Goal: Transaction & Acquisition: Purchase product/service

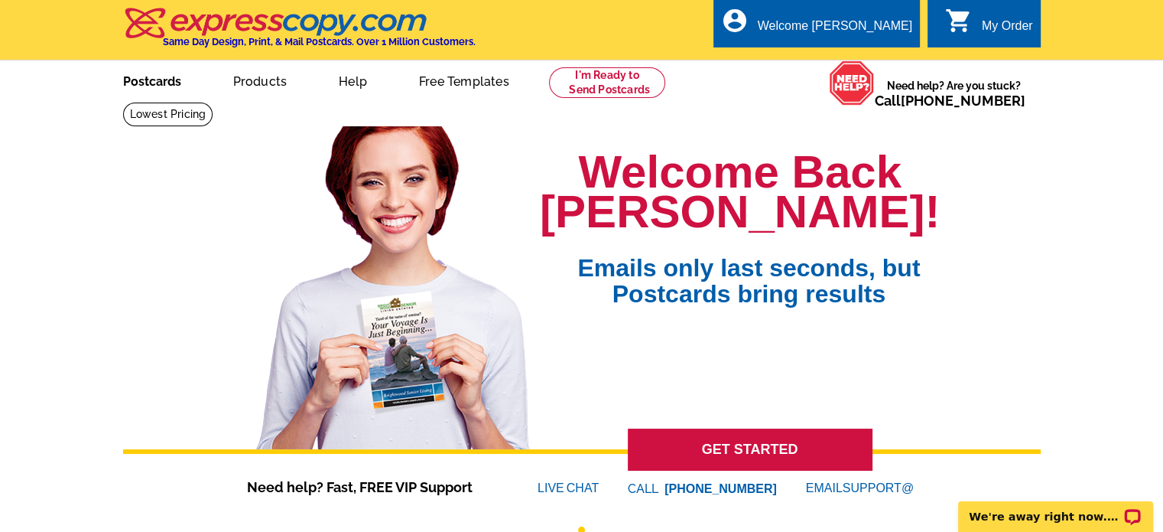
click at [157, 76] on link "Postcards" at bounding box center [152, 80] width 107 height 36
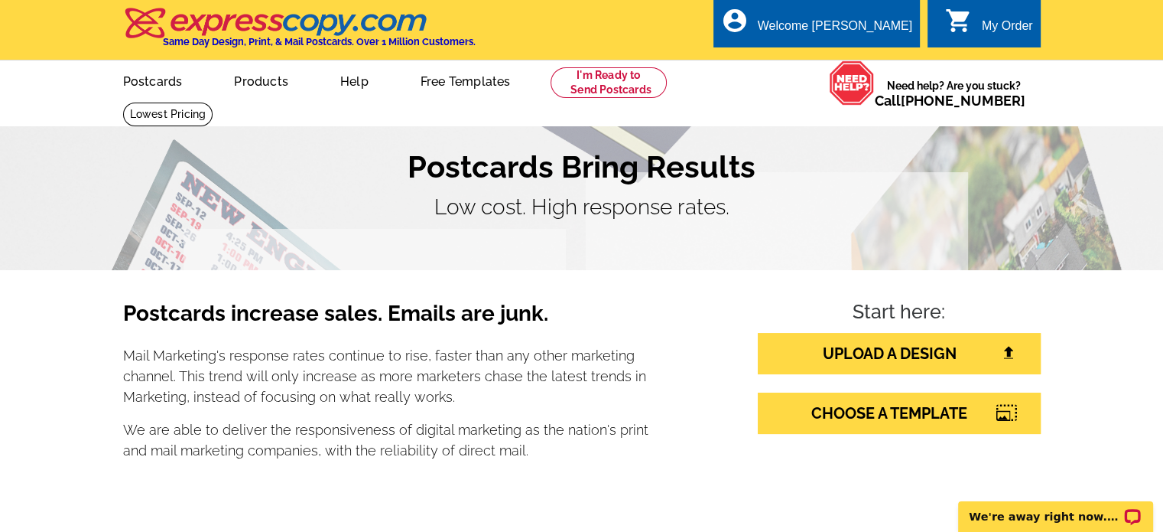
click at [997, 27] on div "My Order" at bounding box center [1007, 29] width 51 height 21
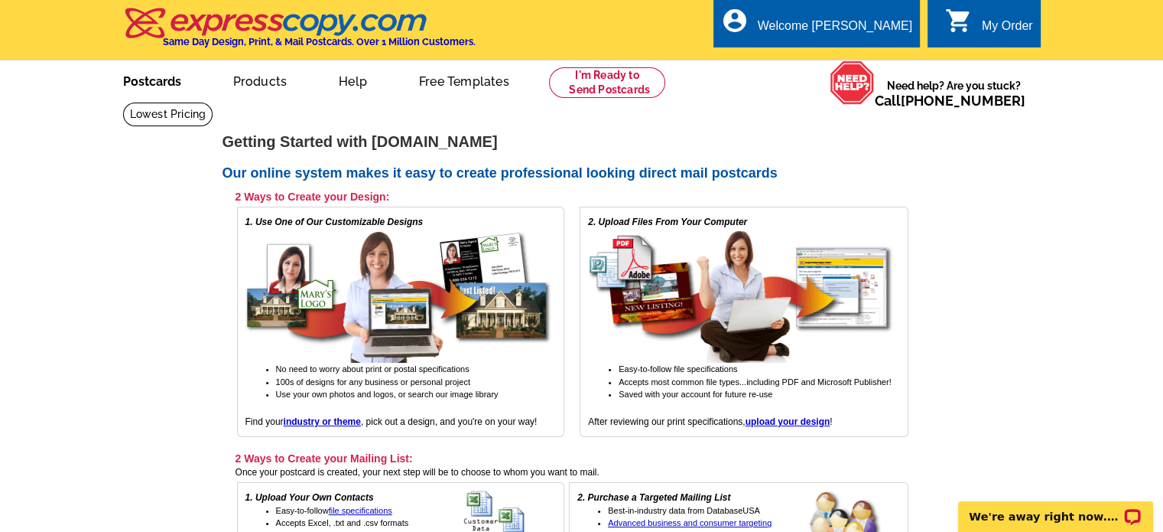
click at [161, 77] on link "Postcards" at bounding box center [152, 80] width 107 height 36
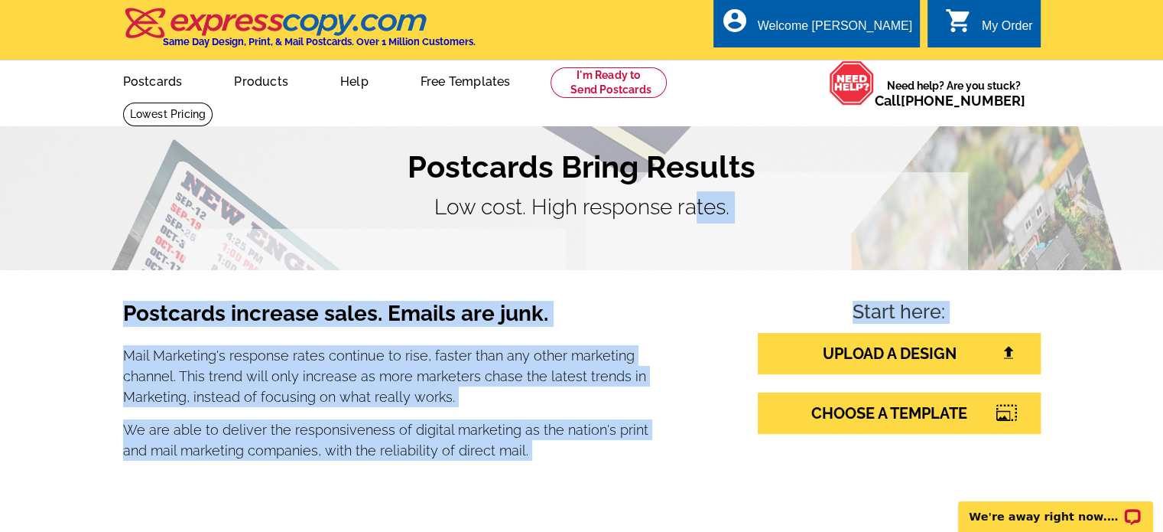
drag, startPoint x: 698, startPoint y: 240, endPoint x: 807, endPoint y: 454, distance: 240.5
click at [807, 477] on section "Postcards increase sales. Emails are junk. Mail Marketing's response rates cont…" at bounding box center [582, 389] width 918 height 239
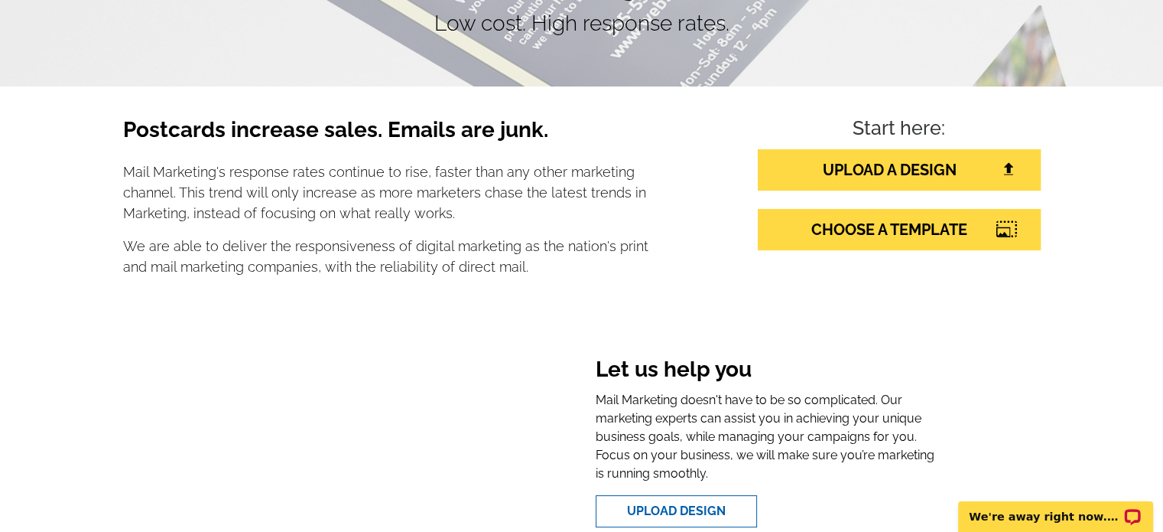
scroll to position [176, 0]
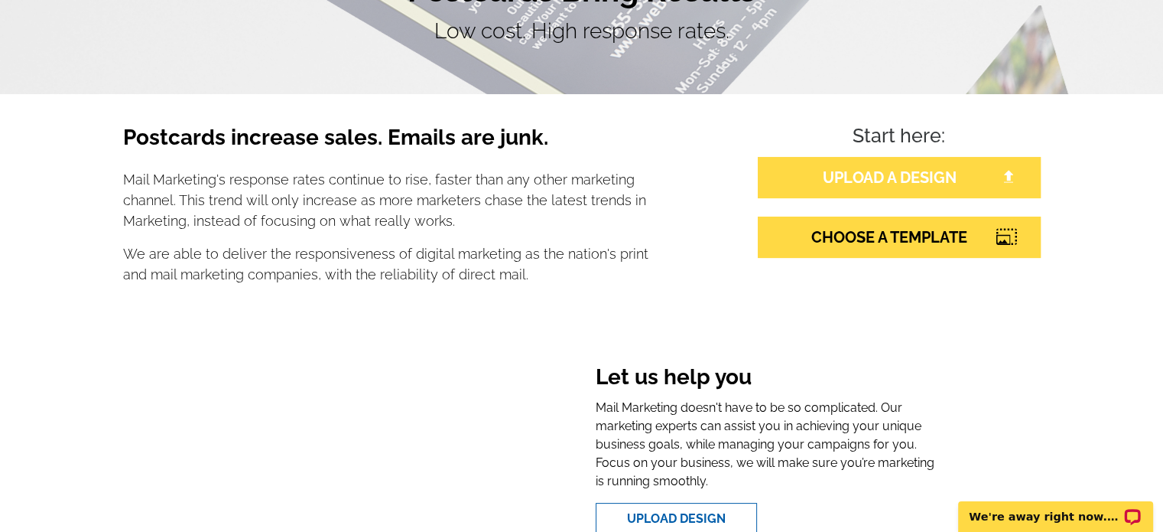
click at [906, 179] on link "UPLOAD A DESIGN" at bounding box center [899, 177] width 283 height 41
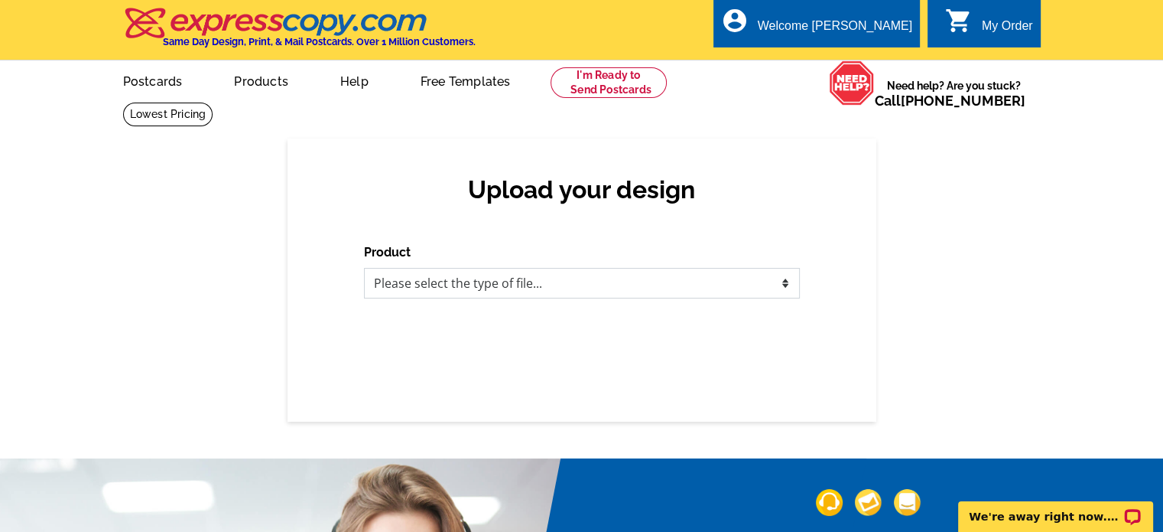
click at [730, 289] on select "Please select the type of file... Postcards Business Cards Letters and flyers G…" at bounding box center [582, 283] width 436 height 31
select select "2"
click at [364, 268] on select "Please select the type of file... Postcards Business Cards Letters and flyers G…" at bounding box center [582, 283] width 436 height 31
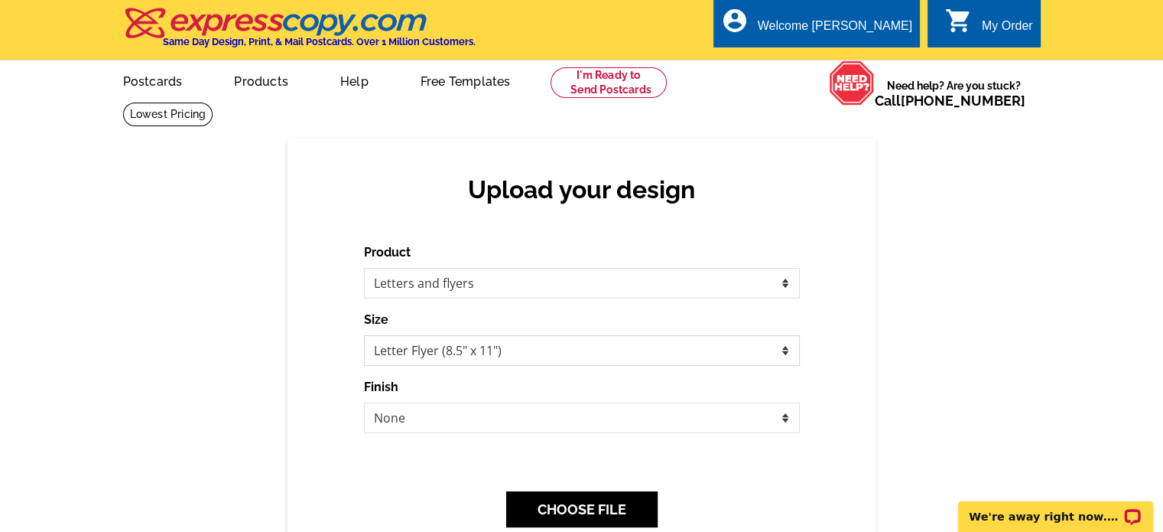
click at [532, 357] on select "Letter Flyer (8.5" x 11") Tabloid Flyer (11" x 17")" at bounding box center [582, 350] width 436 height 31
select select "8"
click at [364, 336] on select "Letter Flyer (8.5" x 11") Tabloid Flyer (11" x 17")" at bounding box center [582, 350] width 436 height 31
click at [486, 290] on select "Please select the type of file... Postcards Business Cards Letters and flyers G…" at bounding box center [582, 283] width 436 height 31
select select "1"
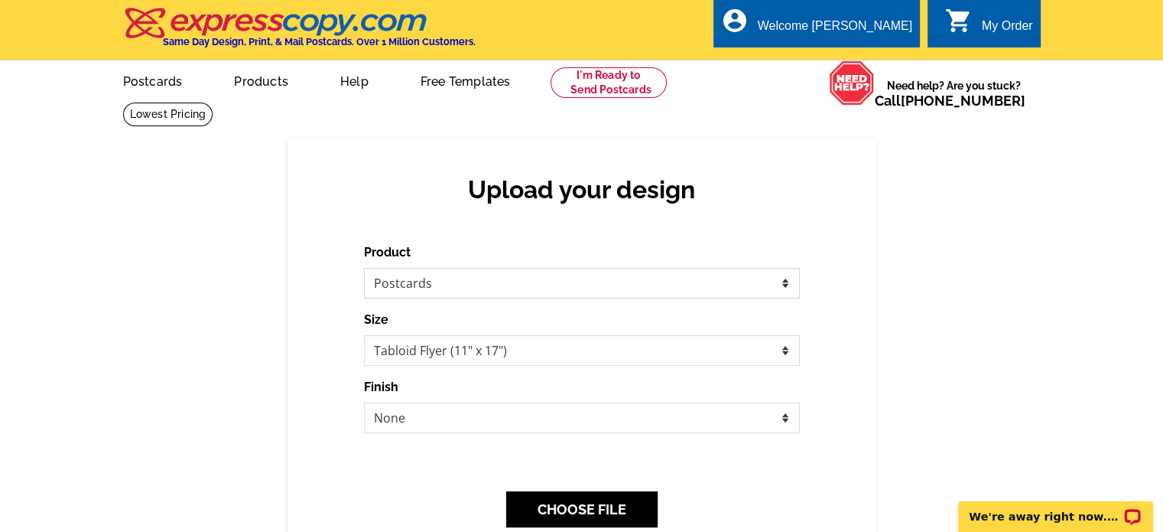
click at [364, 268] on select "Please select the type of file... Postcards Business Cards Letters and flyers G…" at bounding box center [582, 283] width 436 height 31
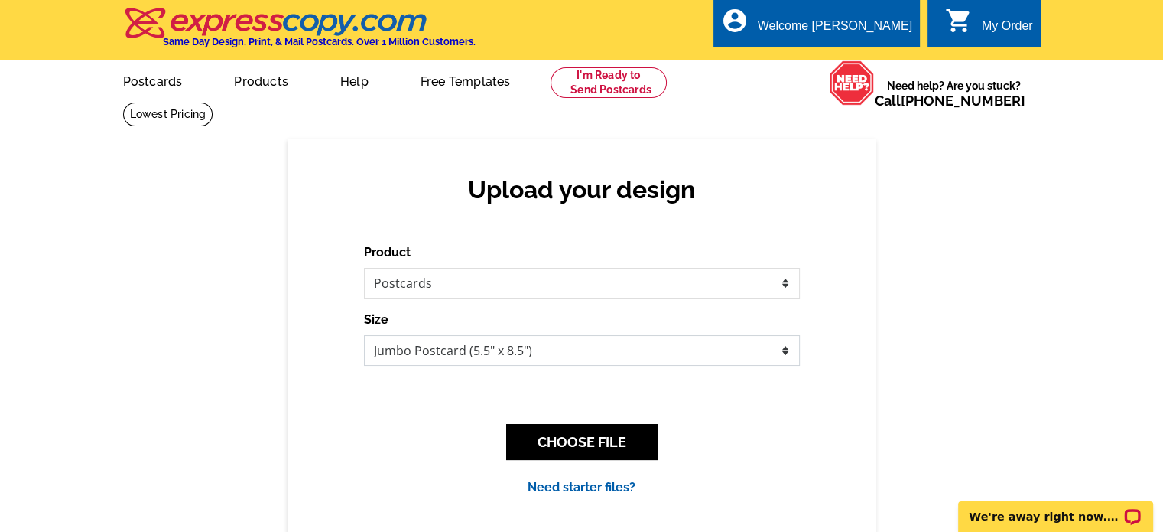
click at [434, 353] on select "Jumbo Postcard (5.5" x 8.5") Regular Postcard (4.25" x 5.6") Panoramic Postcard…" at bounding box center [582, 350] width 436 height 31
select select "9"
click at [364, 336] on select "Jumbo Postcard (5.5" x 8.5") Regular Postcard (4.25" x 5.6") Panoramic Postcard…" at bounding box center [582, 350] width 436 height 31
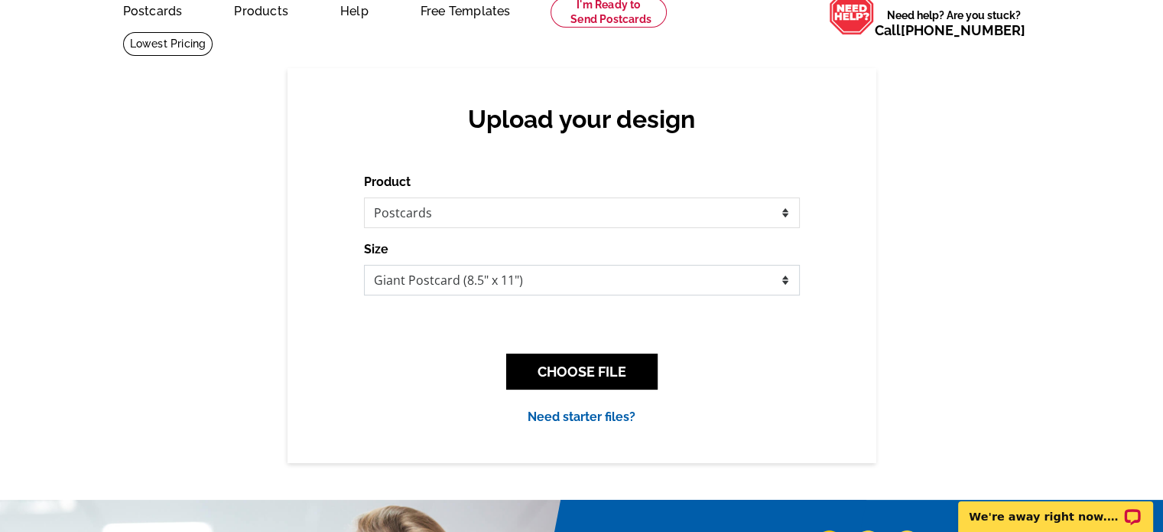
scroll to position [70, 0]
click at [774, 214] on select "Please select the type of file... Postcards Business Cards Letters and flyers G…" at bounding box center [582, 212] width 436 height 31
select select "2"
click at [364, 198] on select "Please select the type of file... Postcards Business Cards Letters and flyers G…" at bounding box center [582, 212] width 436 height 31
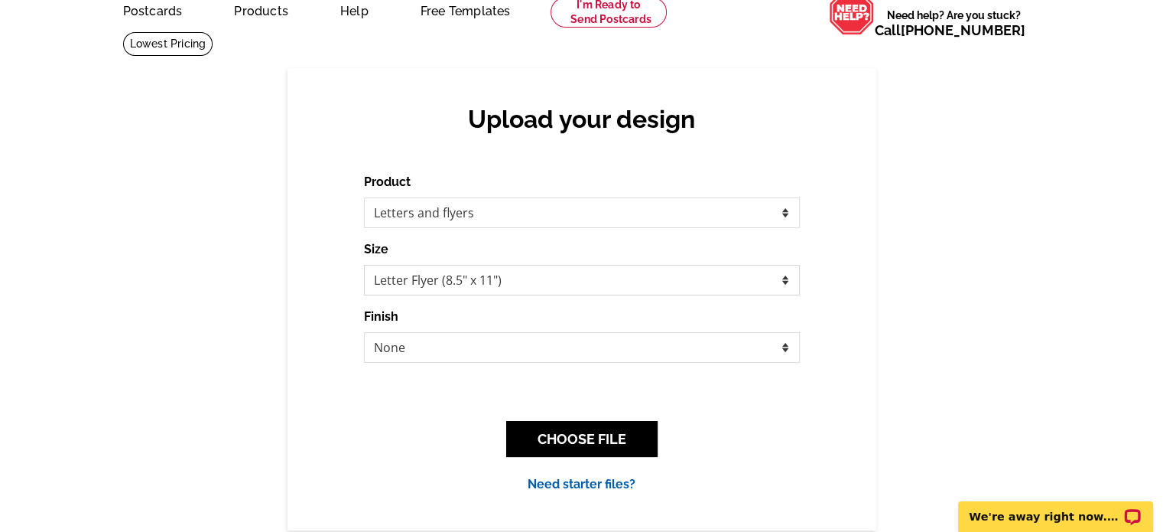
click at [555, 292] on select "Letter Flyer (8.5" x 11") Tabloid Flyer (11" x 17")" at bounding box center [582, 280] width 436 height 31
click at [809, 284] on div "Upload your design Product Please select the type of file... Postcards Business…" at bounding box center [582, 298] width 589 height 461
click at [786, 275] on select "Letter Flyer (8.5" x 11") Tabloid Flyer (11" x 17")" at bounding box center [582, 280] width 436 height 31
select select "8"
click at [364, 265] on select "Letter Flyer (8.5" x 11") Tabloid Flyer (11" x 17")" at bounding box center [582, 280] width 436 height 31
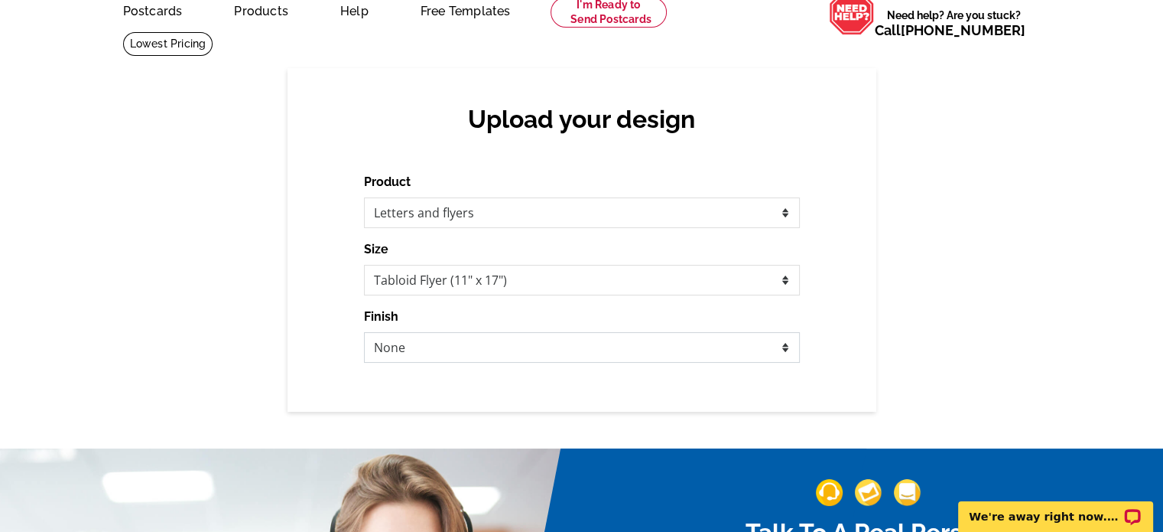
click at [787, 355] on select "None Envelope Mailer Bi-fold Mailer Tri-fold Mailer" at bounding box center [582, 347] width 436 height 31
select select "3"
click at [364, 333] on select "None Envelope Mailer Bi-fold Mailer Tri-fold Mailer" at bounding box center [582, 347] width 436 height 31
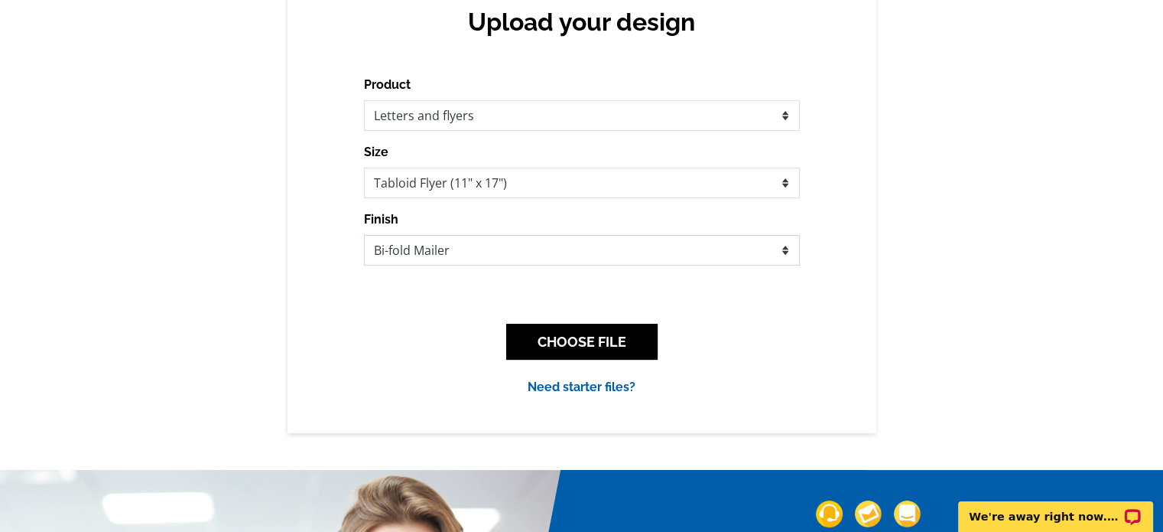
scroll to position [170, 0]
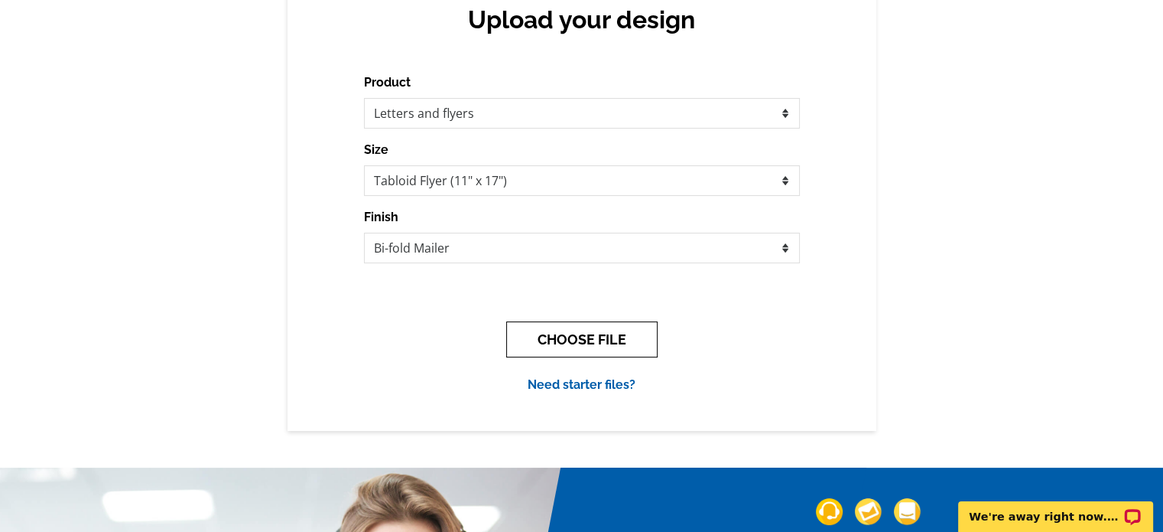
click at [610, 340] on button "CHOOSE FILE" at bounding box center [581, 339] width 151 height 36
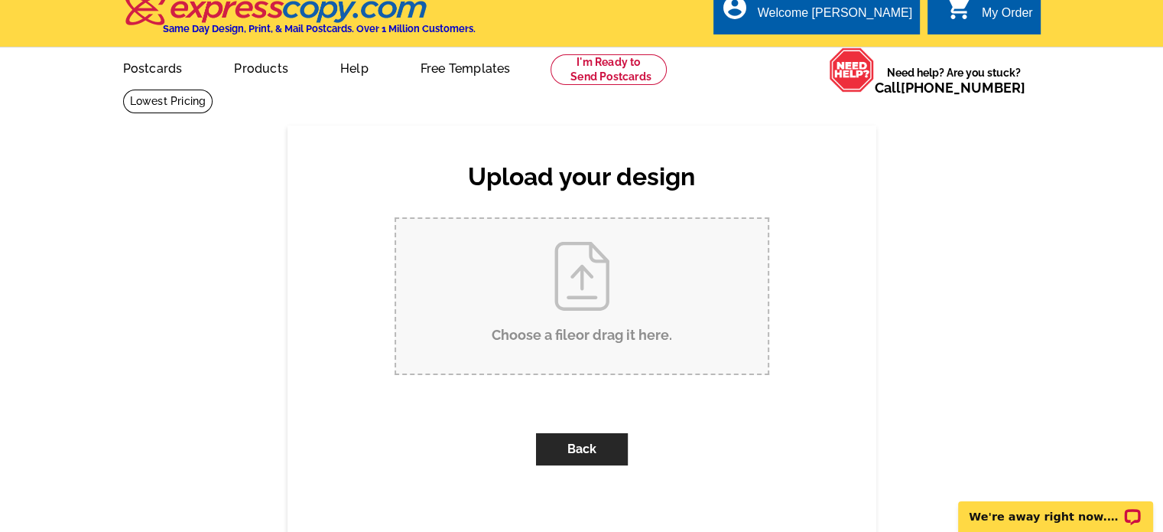
scroll to position [0, 0]
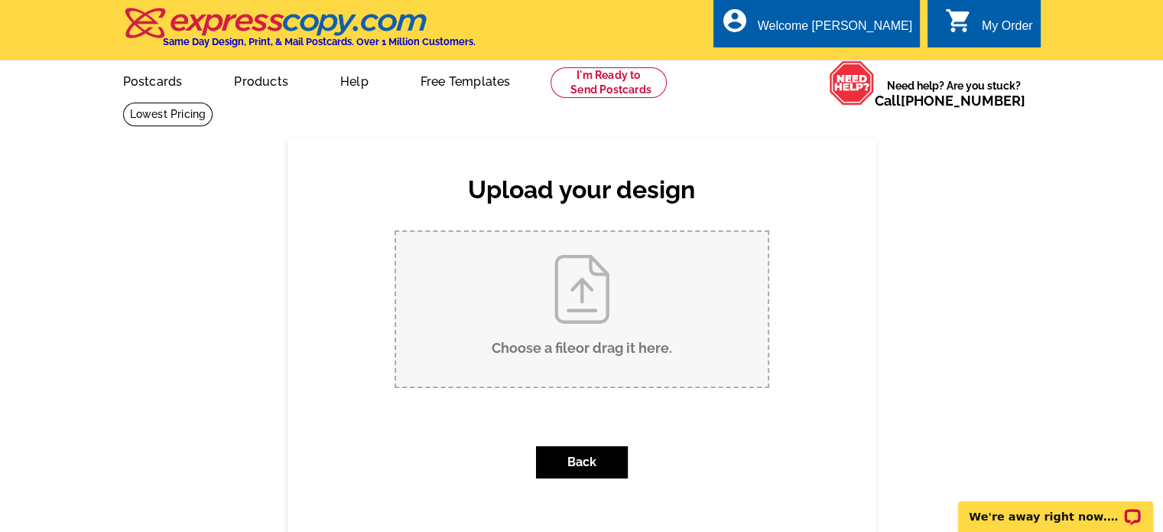
click at [570, 294] on input "Choose a file or drag it here ." at bounding box center [582, 309] width 372 height 155
type input "C:\fakepath\chung kapoi 2025 thank you newsletter tabloid.pdf"
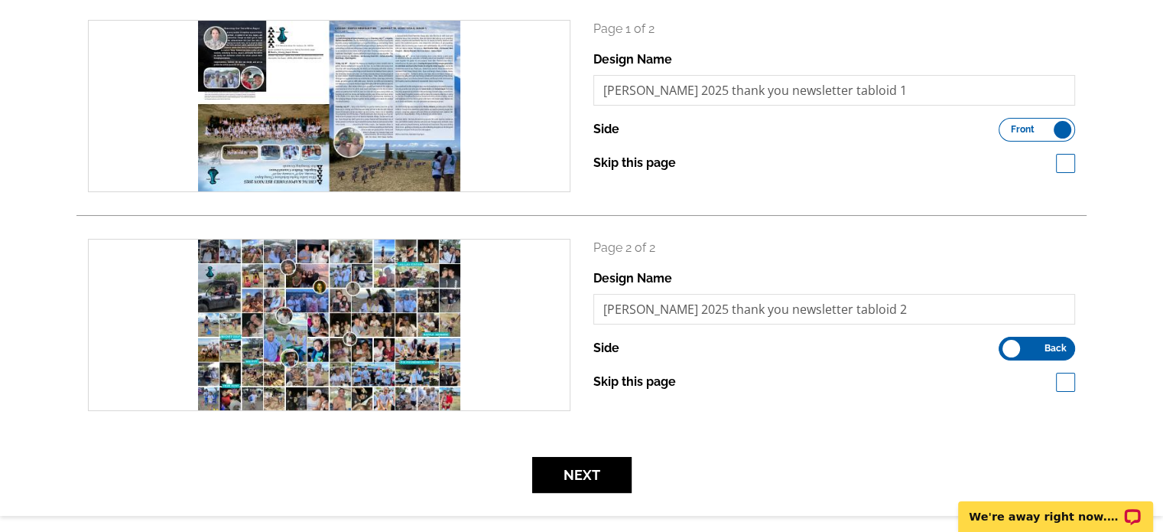
scroll to position [236, 0]
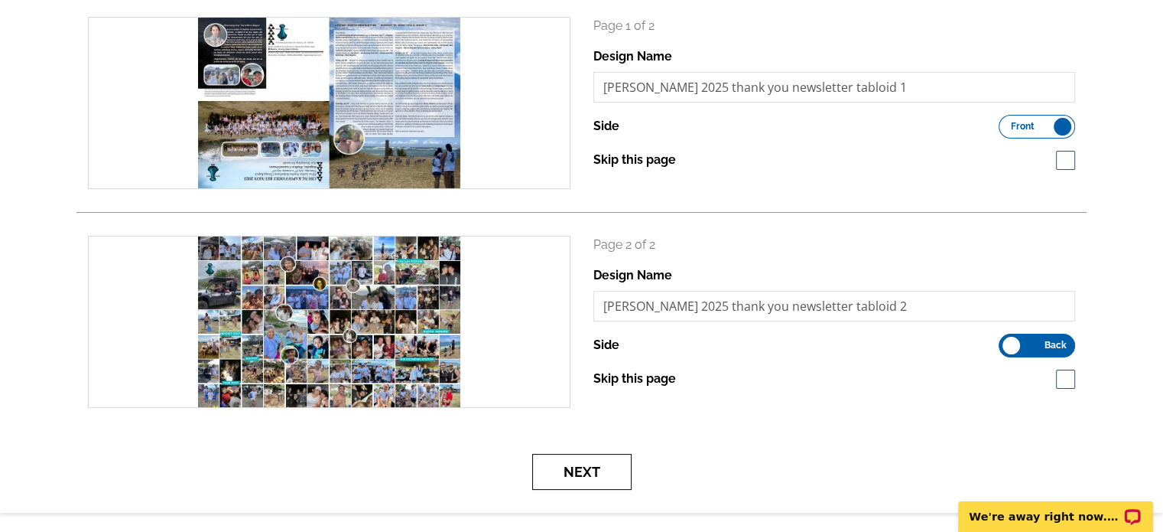
click at [599, 477] on button "Next" at bounding box center [581, 472] width 99 height 36
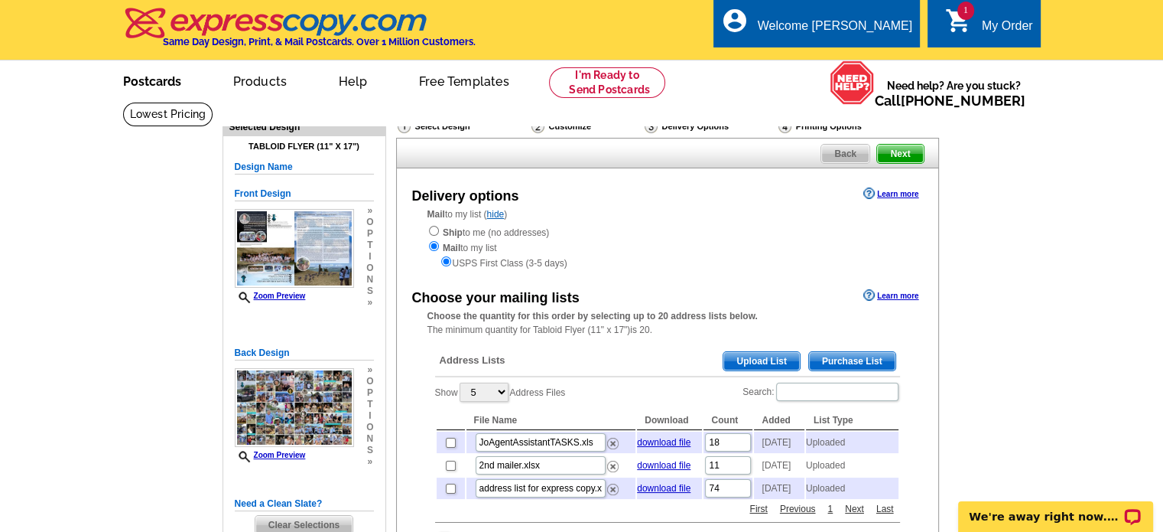
click at [160, 87] on link "Postcards" at bounding box center [152, 80] width 107 height 36
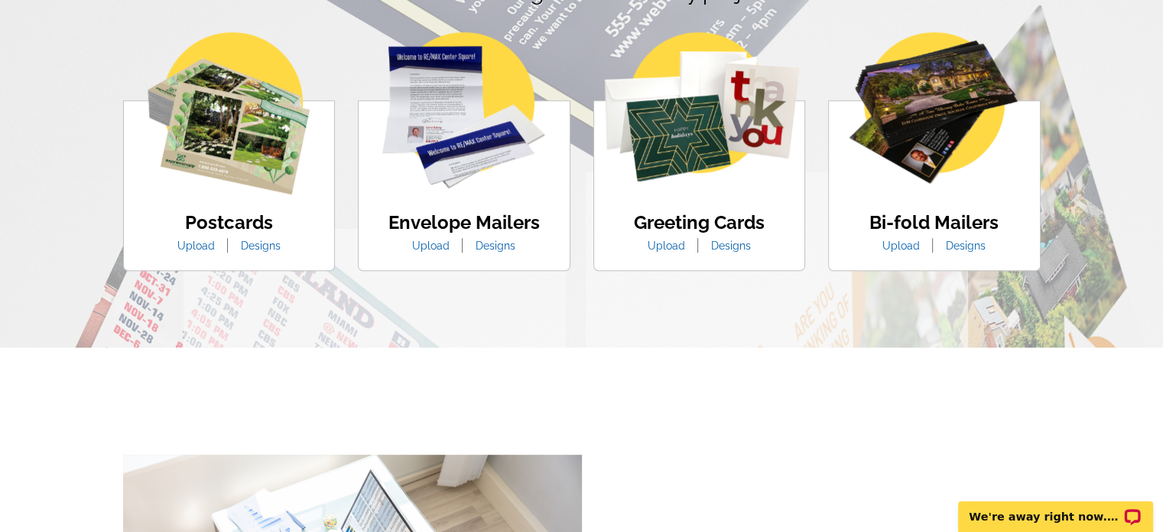
scroll to position [970, 0]
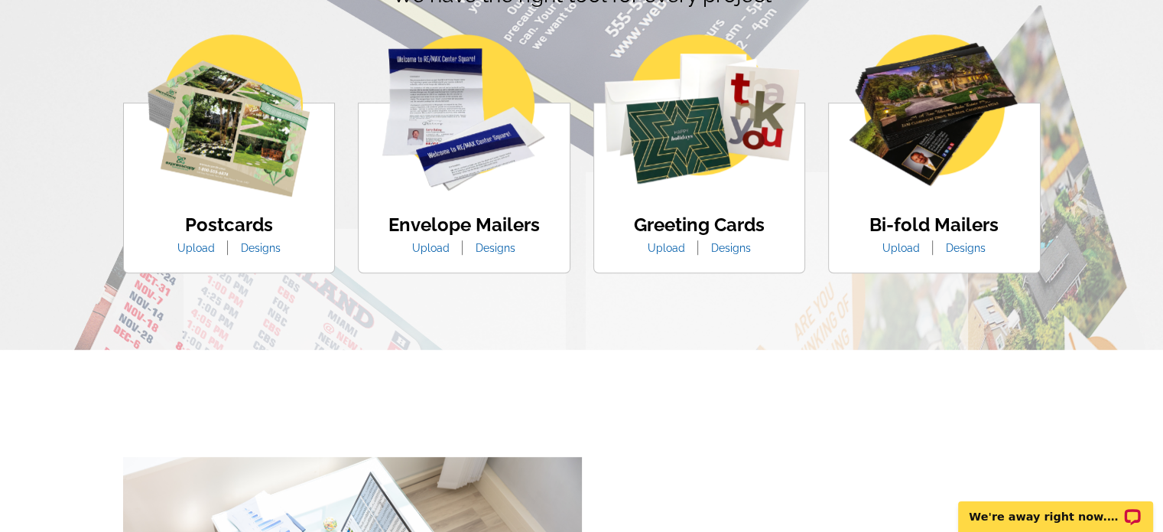
click at [269, 149] on img at bounding box center [229, 115] width 162 height 162
click at [233, 229] on h4 "Postcards" at bounding box center [229, 225] width 126 height 22
click at [265, 251] on link "Designs" at bounding box center [260, 248] width 63 height 12
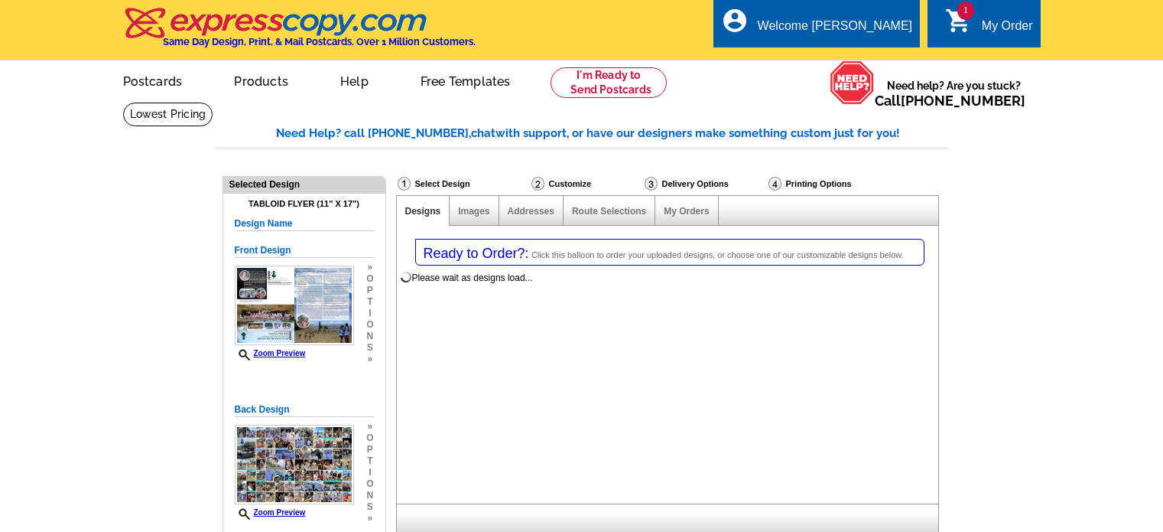
select select "1"
select select "971"
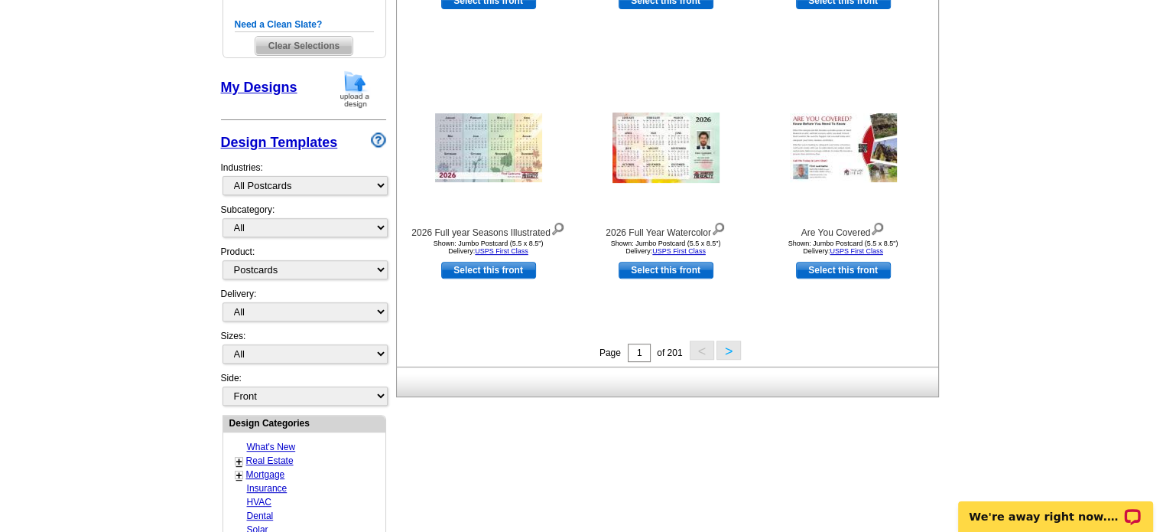
scroll to position [519, 0]
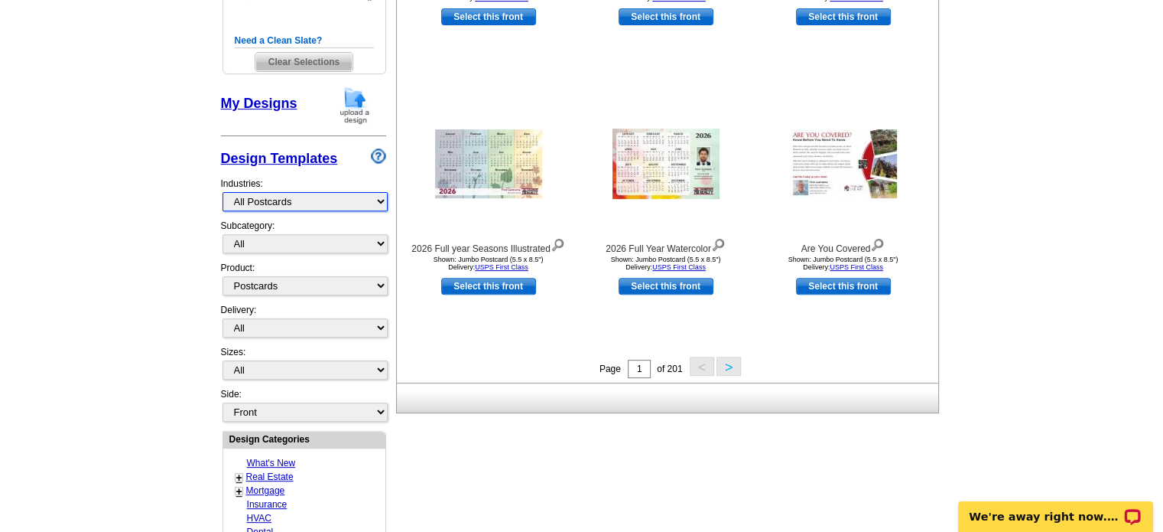
click at [383, 201] on select "What's New Real Estate Mortgage Insurance HVAC Dental Solar EDDM - NEW! Calenda…" at bounding box center [305, 201] width 165 height 19
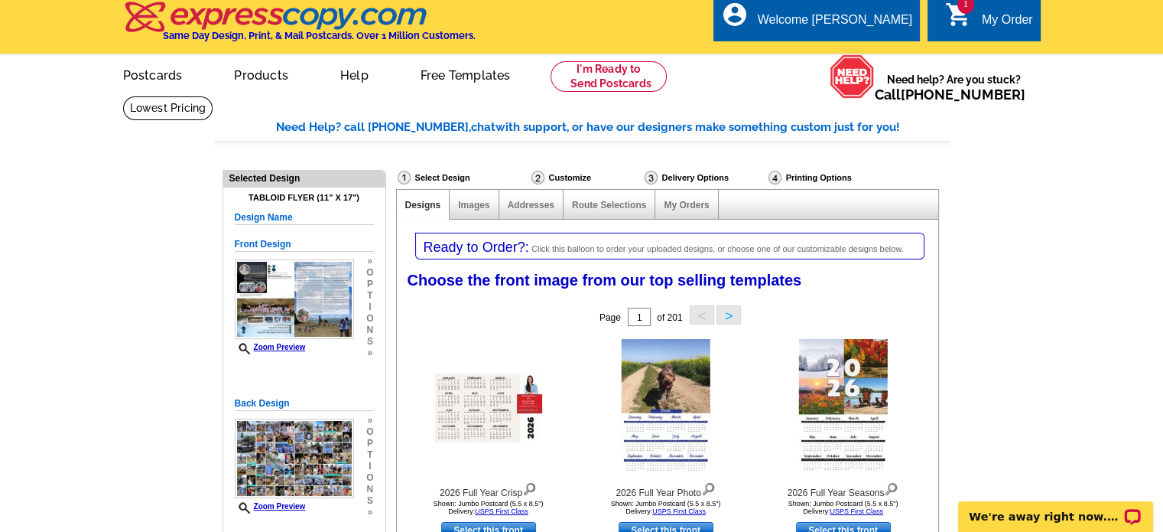
scroll to position [0, 0]
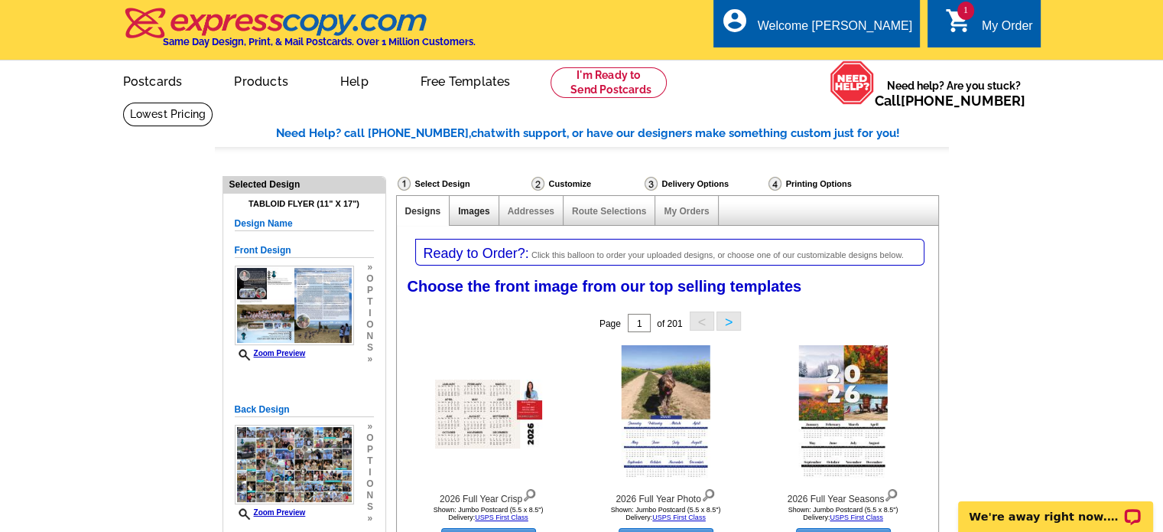
click at [461, 216] on link "Images" at bounding box center [473, 211] width 31 height 11
click at [694, 213] on link "My Orders" at bounding box center [686, 211] width 45 height 11
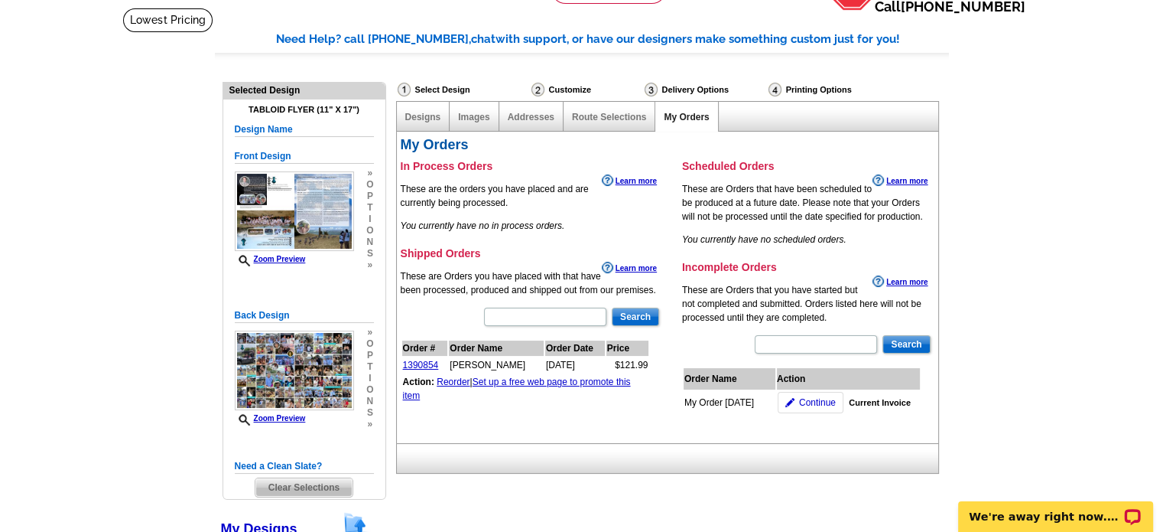
scroll to position [98, 0]
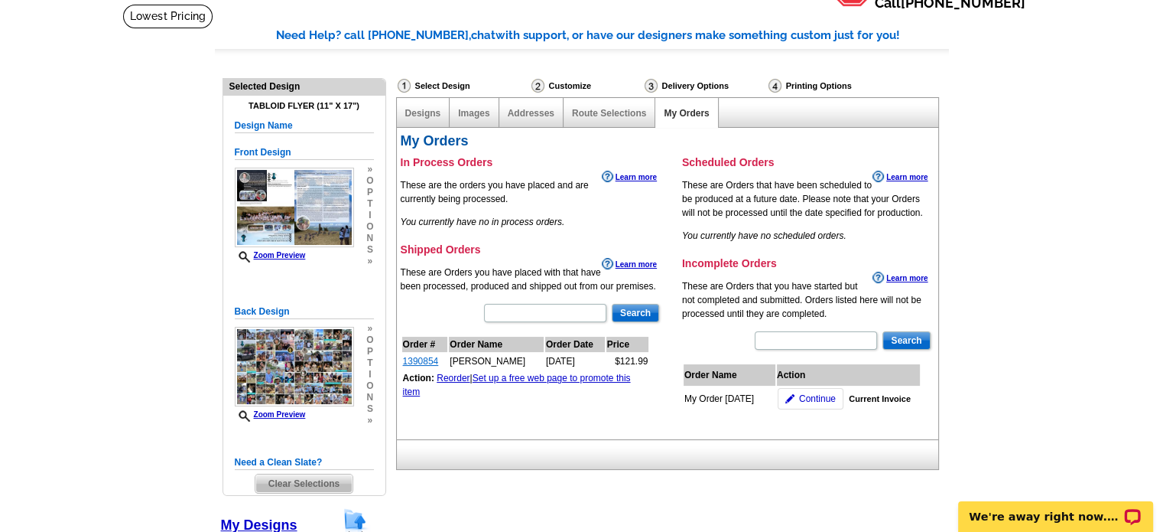
click at [428, 359] on link "1390854" at bounding box center [421, 361] width 36 height 11
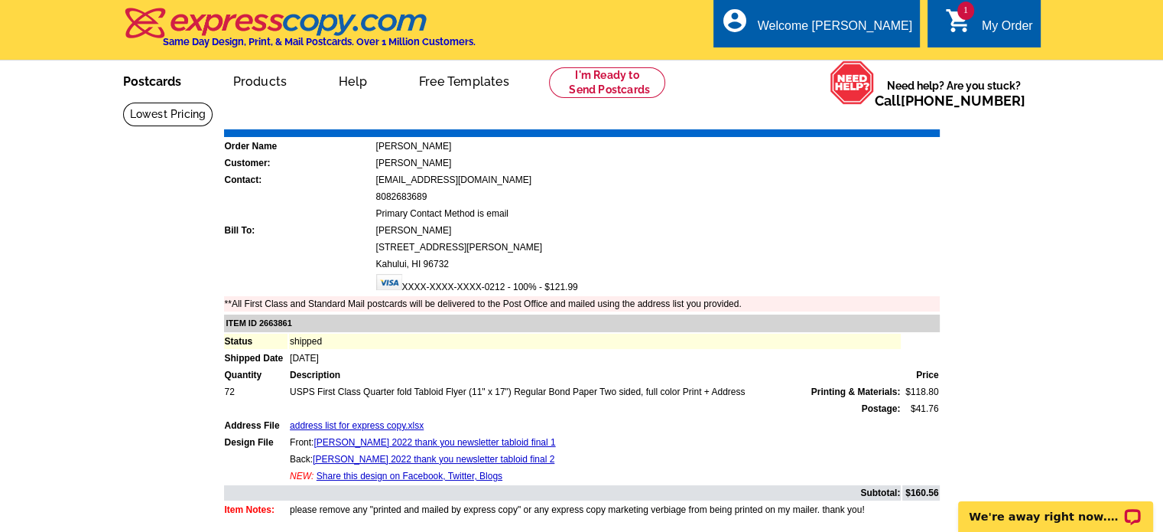
click at [171, 82] on link "Postcards" at bounding box center [152, 80] width 107 height 36
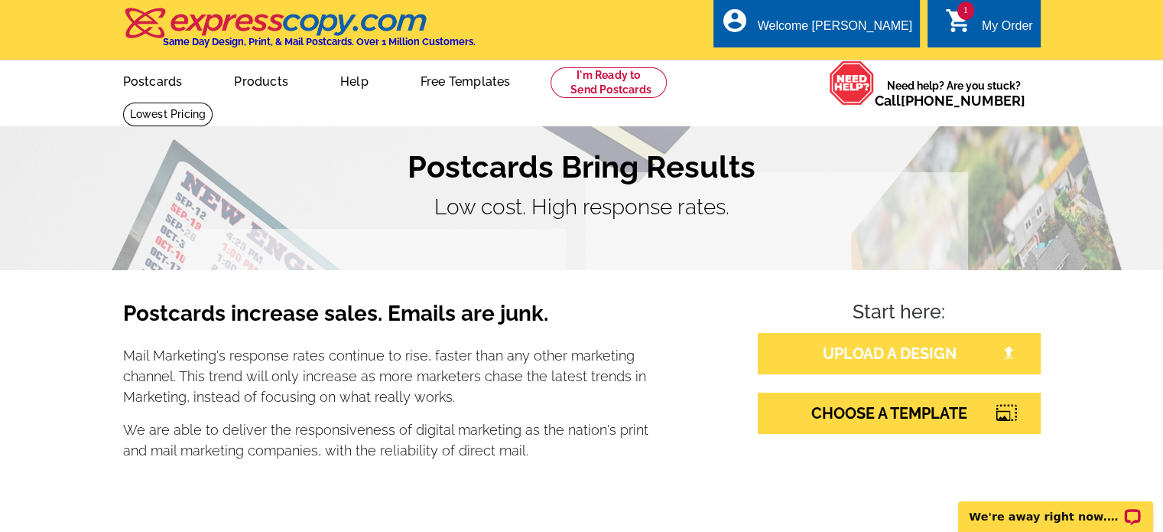
click at [888, 357] on link "UPLOAD A DESIGN" at bounding box center [899, 353] width 283 height 41
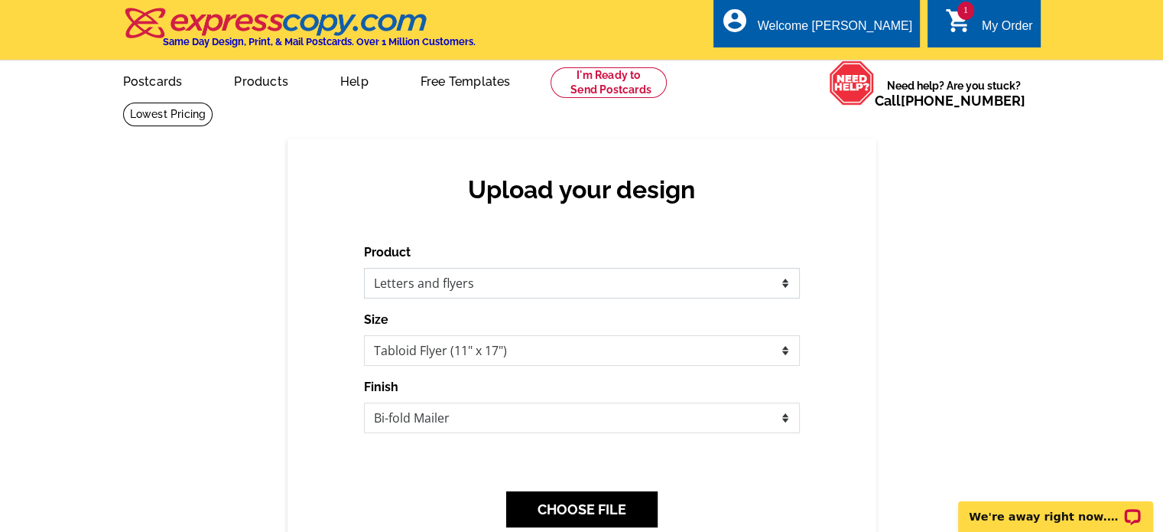
click at [781, 284] on select "Please select the type of file... Postcards Business Cards Letters and flyers G…" at bounding box center [582, 283] width 436 height 31
click at [364, 268] on select "Please select the type of file... Postcards Business Cards Letters and flyers G…" at bounding box center [582, 283] width 436 height 31
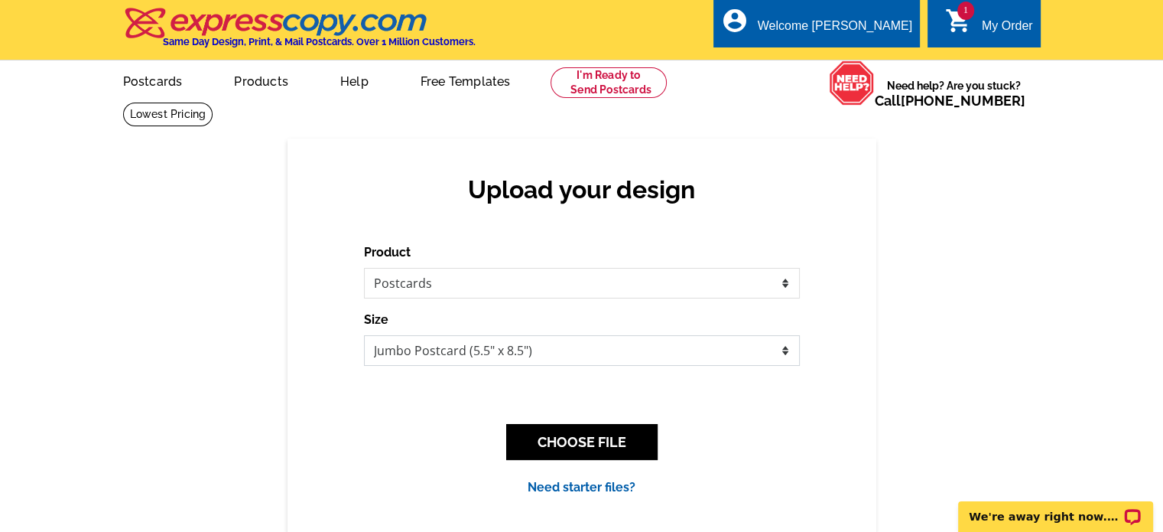
click at [783, 348] on select "Jumbo Postcard (5.5" x 8.5") Regular Postcard (4.25" x 5.6") Panoramic Postcard…" at bounding box center [582, 350] width 436 height 31
click at [787, 280] on select "Please select the type of file... Postcards Business Cards Letters and flyers G…" at bounding box center [582, 283] width 436 height 31
select select "2"
click at [364, 268] on select "Please select the type of file... Postcards Business Cards Letters and flyers G…" at bounding box center [582, 283] width 436 height 31
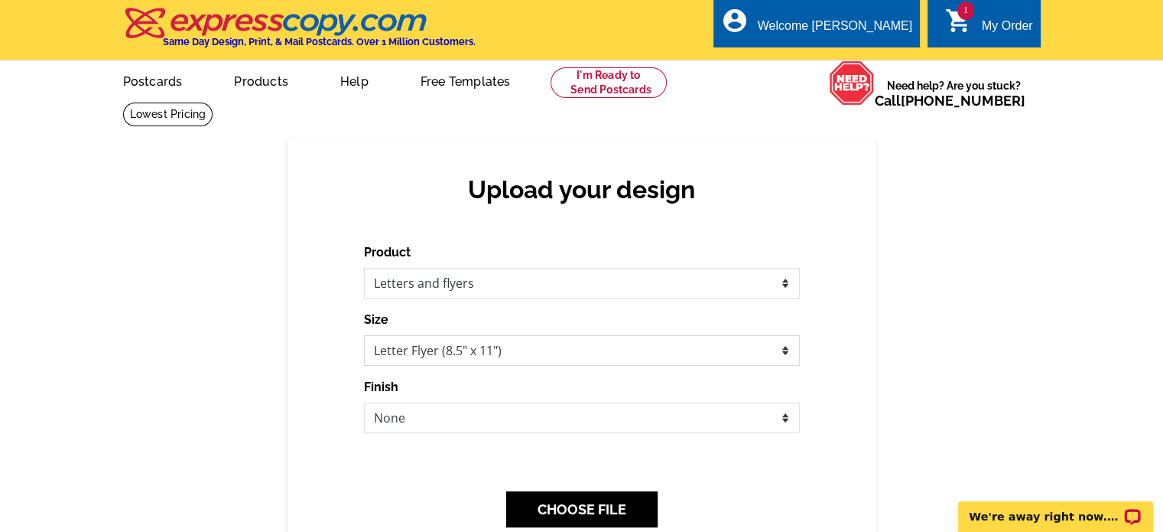
click at [792, 353] on select "Letter Flyer (8.5" x 11") Tabloid Flyer (11" x 17")" at bounding box center [582, 350] width 436 height 31
select select "8"
click at [364, 336] on select "Letter Flyer (8.5" x 11") Tabloid Flyer (11" x 17")" at bounding box center [582, 350] width 436 height 31
click at [785, 419] on select "None Bi-fold Mailer Quarter fold" at bounding box center [582, 417] width 436 height 31
select select "10"
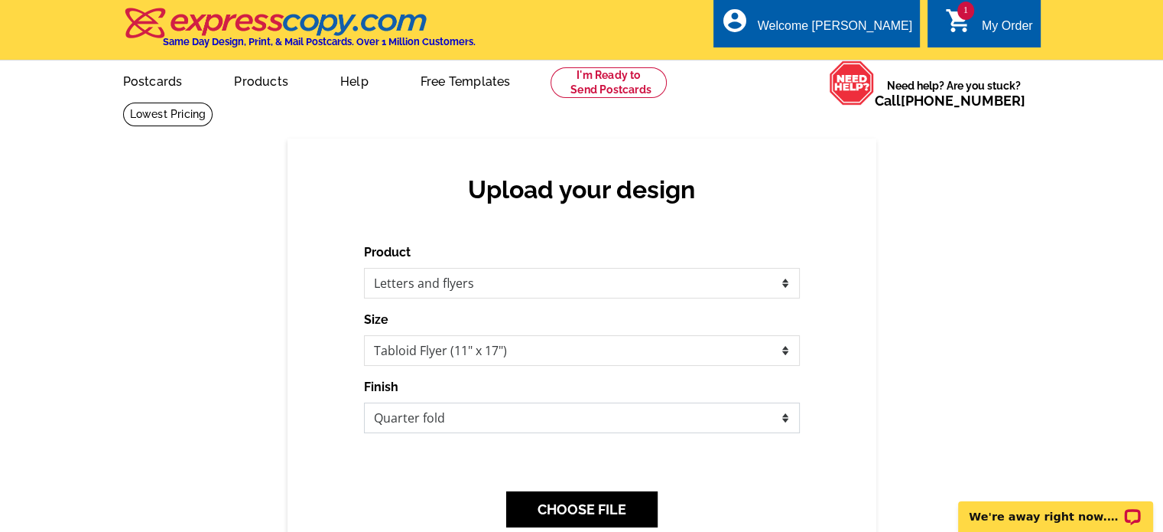
click at [364, 403] on select "None Bi-fold Mailer Quarter fold" at bounding box center [582, 417] width 436 height 31
click at [602, 507] on button "CHOOSE FILE" at bounding box center [581, 509] width 151 height 36
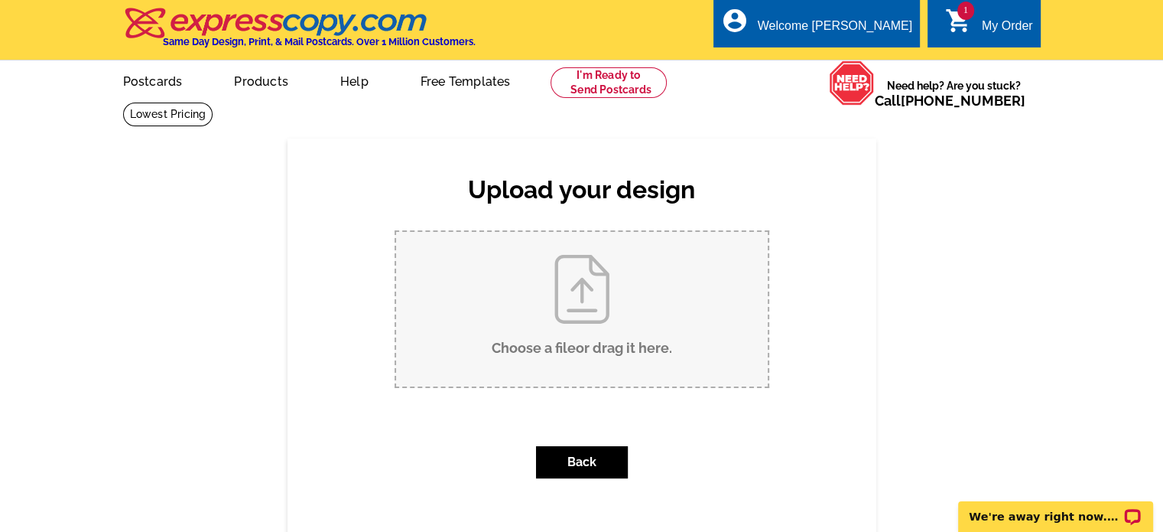
click at [585, 293] on input "Choose a file or drag it here ." at bounding box center [582, 309] width 372 height 155
type input "C:\fakepath\chung kapoi 2025 thank you newsletter tabloid.pdf"
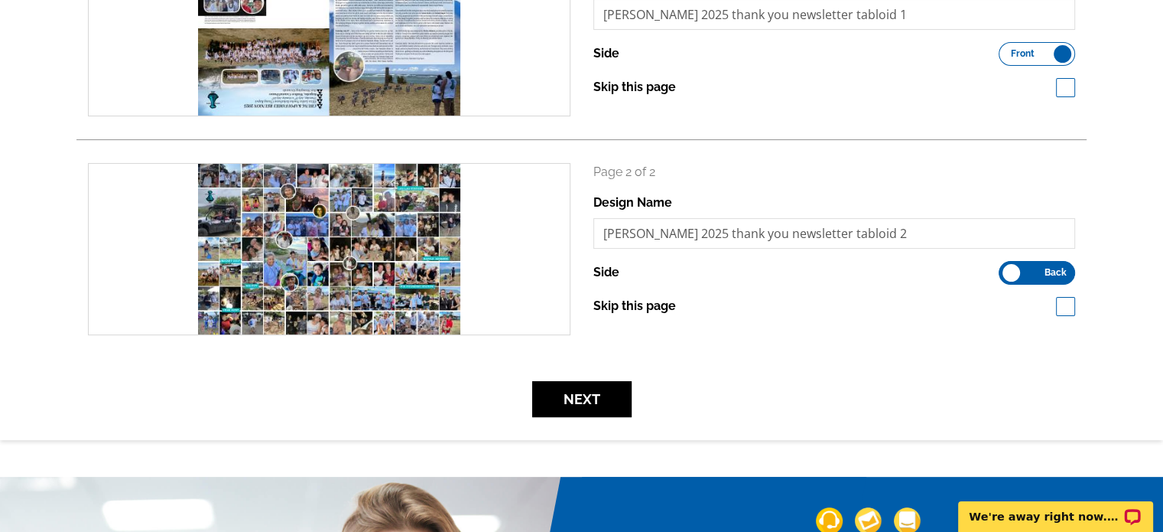
scroll to position [309, 0]
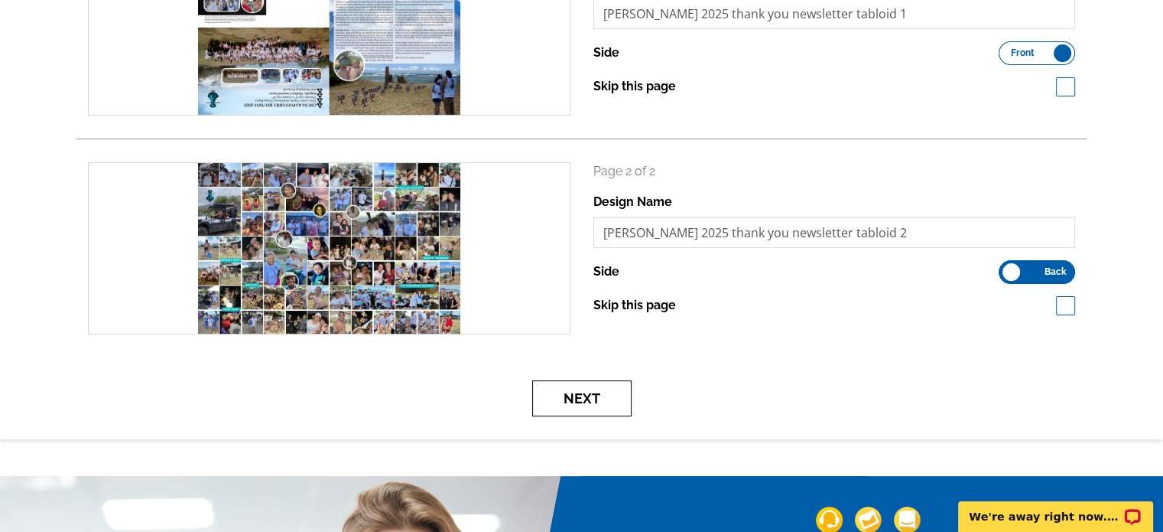
click at [594, 399] on button "Next" at bounding box center [581, 398] width 99 height 36
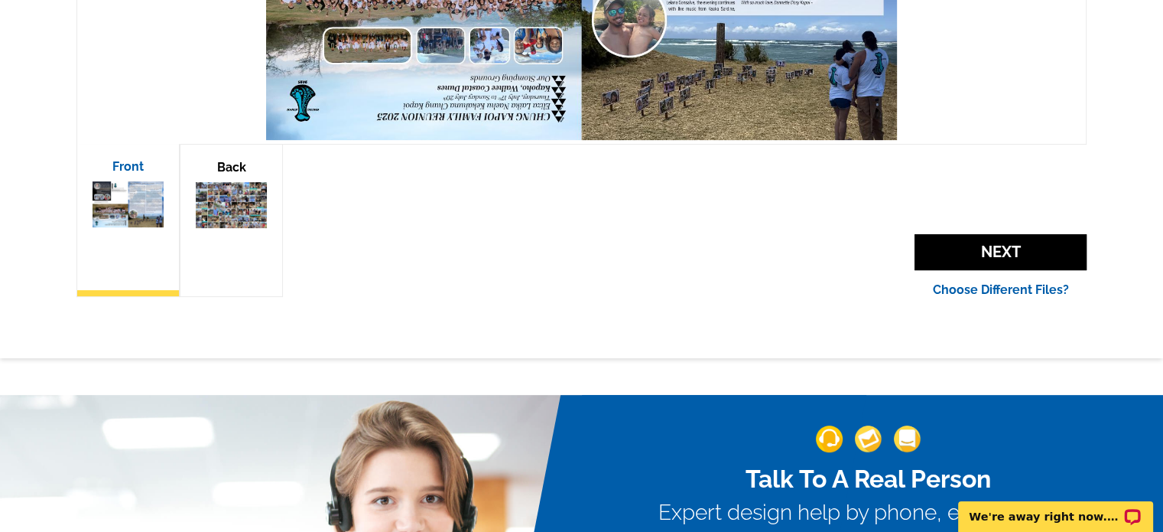
scroll to position [535, 0]
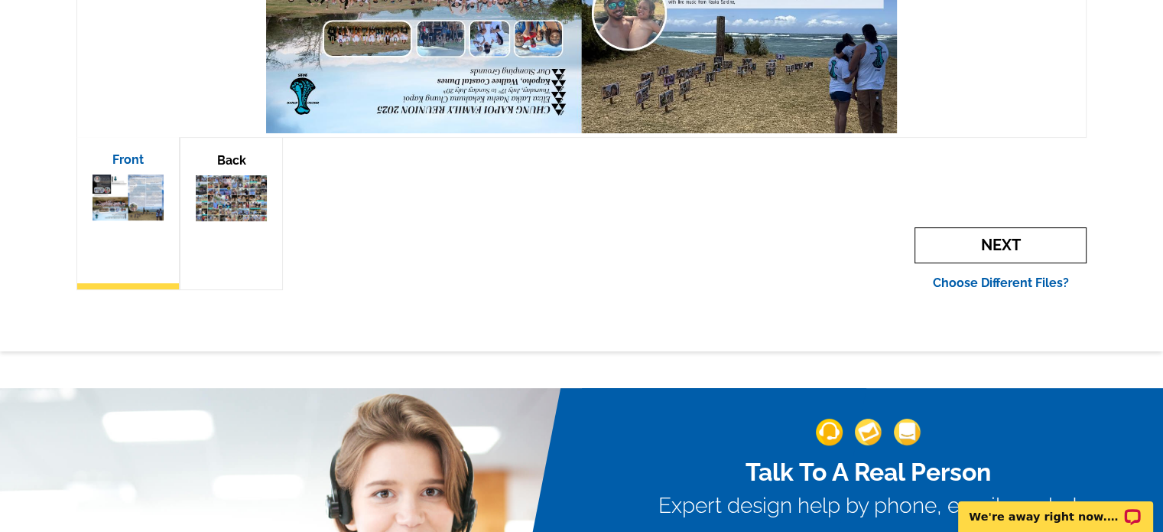
click at [987, 253] on span "Next" at bounding box center [1001, 245] width 172 height 36
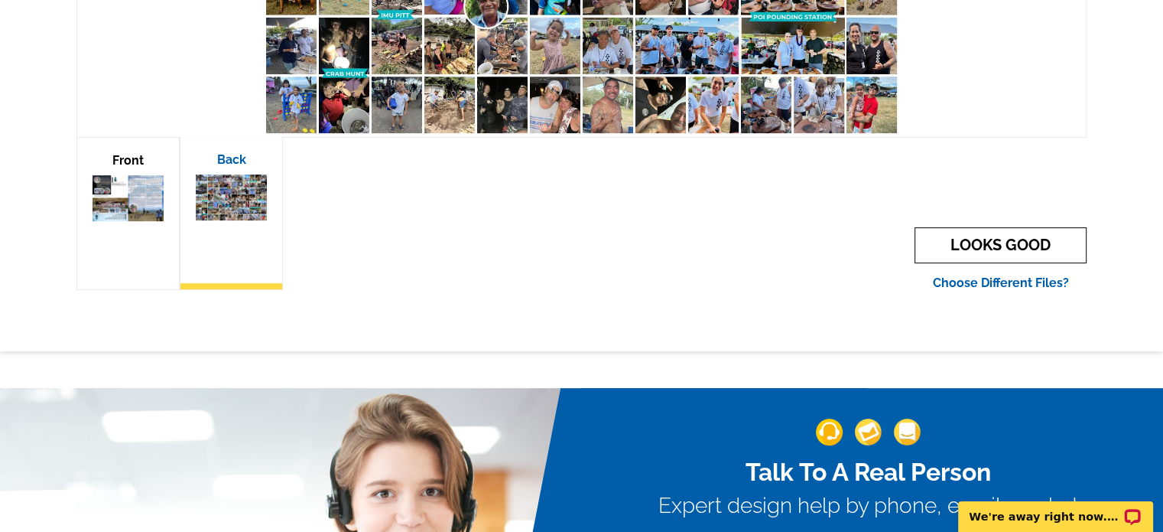
click at [1010, 238] on link "LOOKS GOOD" at bounding box center [1001, 245] width 172 height 36
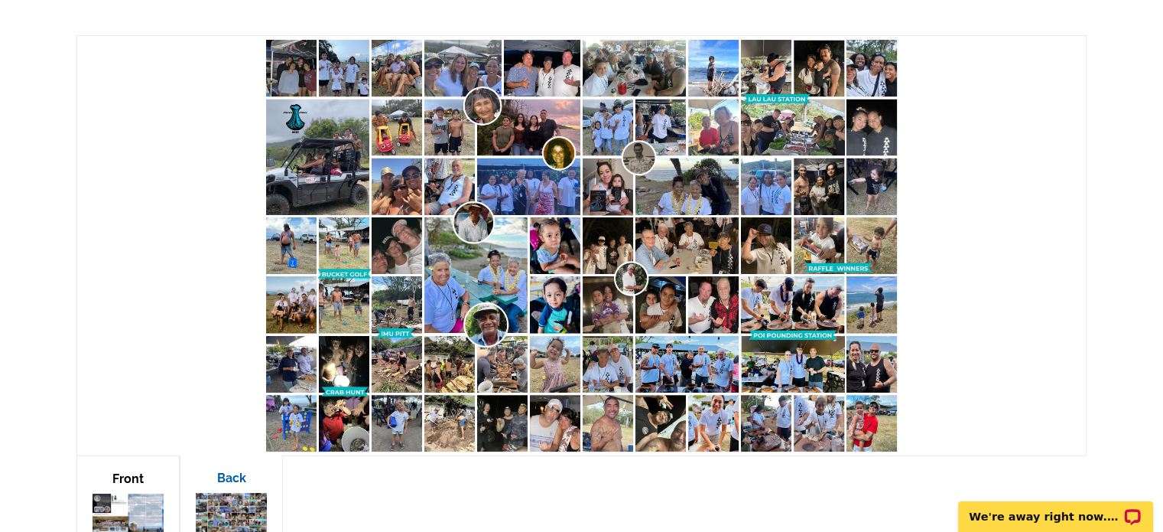
scroll to position [246, 0]
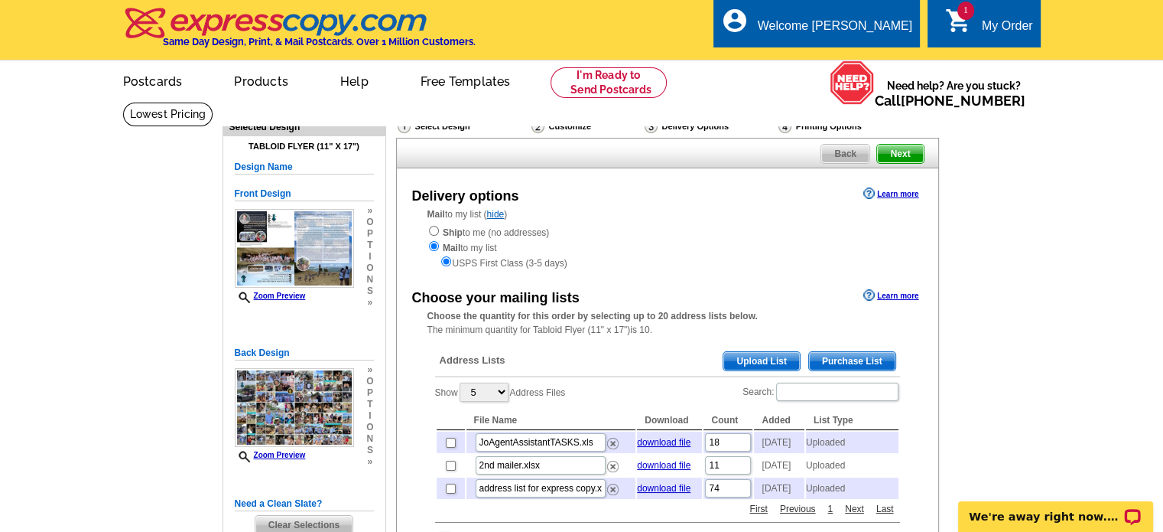
click at [770, 359] on span "Upload List" at bounding box center [762, 361] width 76 height 18
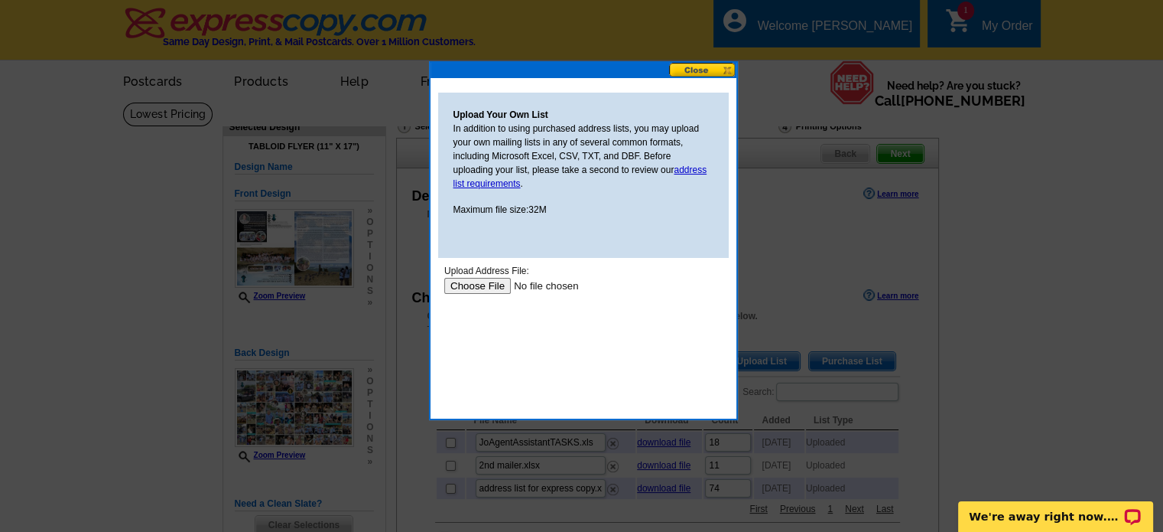
click at [491, 279] on input "file" at bounding box center [541, 286] width 194 height 16
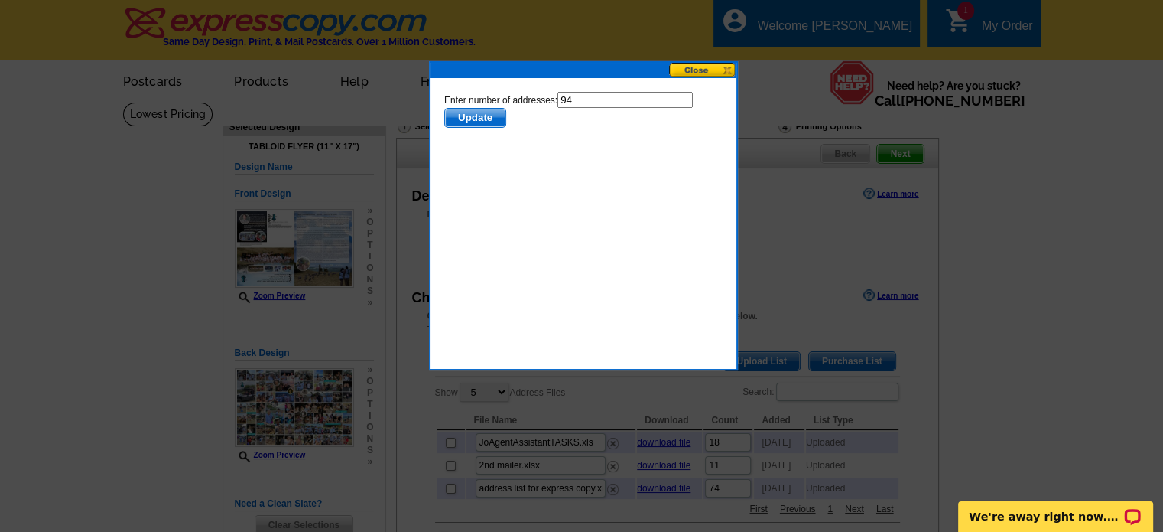
click at [483, 119] on span "Update" at bounding box center [474, 118] width 60 height 18
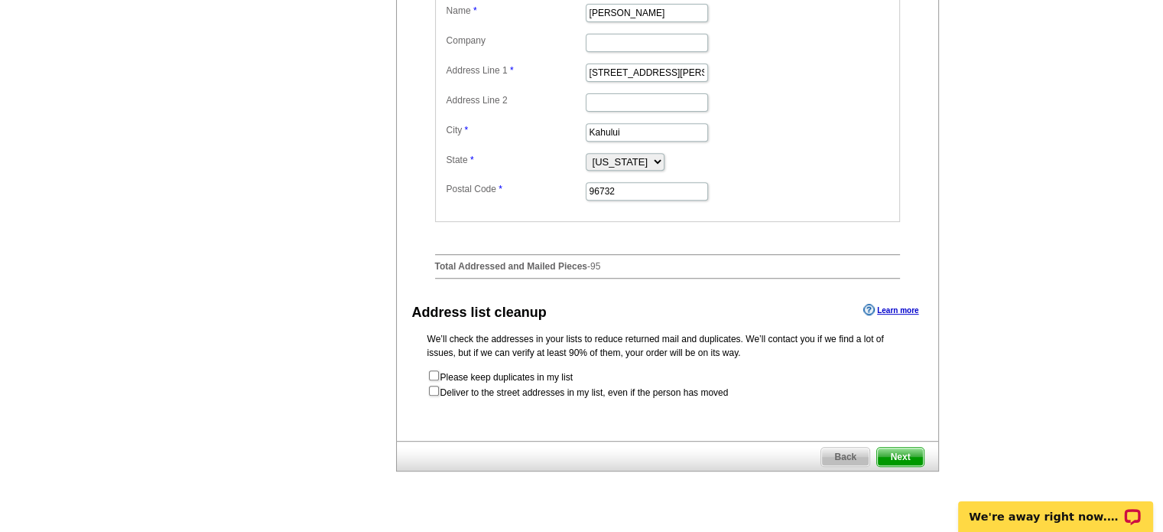
scroll to position [612, 0]
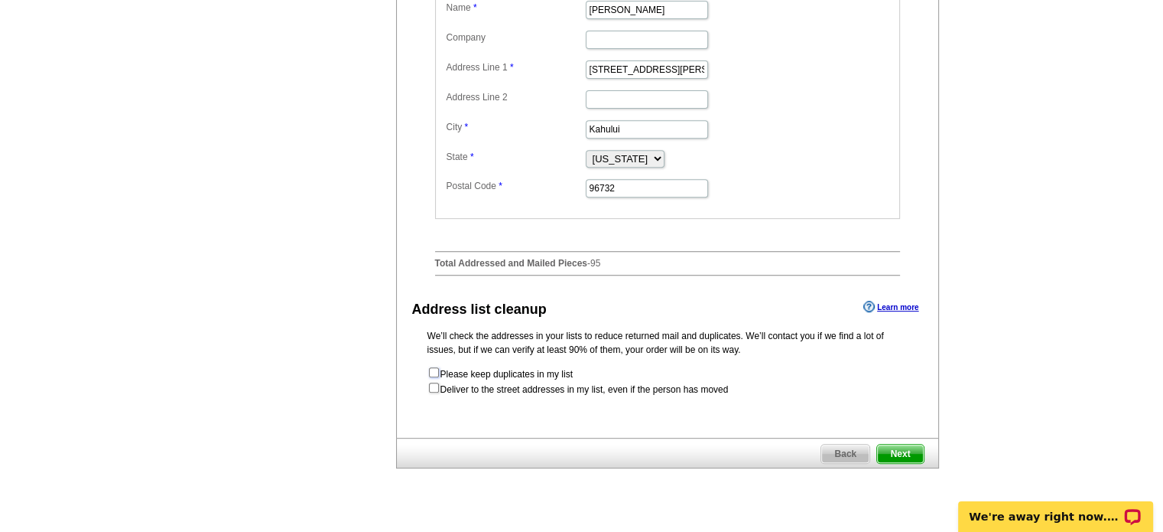
click at [429, 377] on input "checkbox" at bounding box center [434, 372] width 10 height 10
checkbox input "true"
click at [906, 463] on span "Next" at bounding box center [900, 453] width 46 height 18
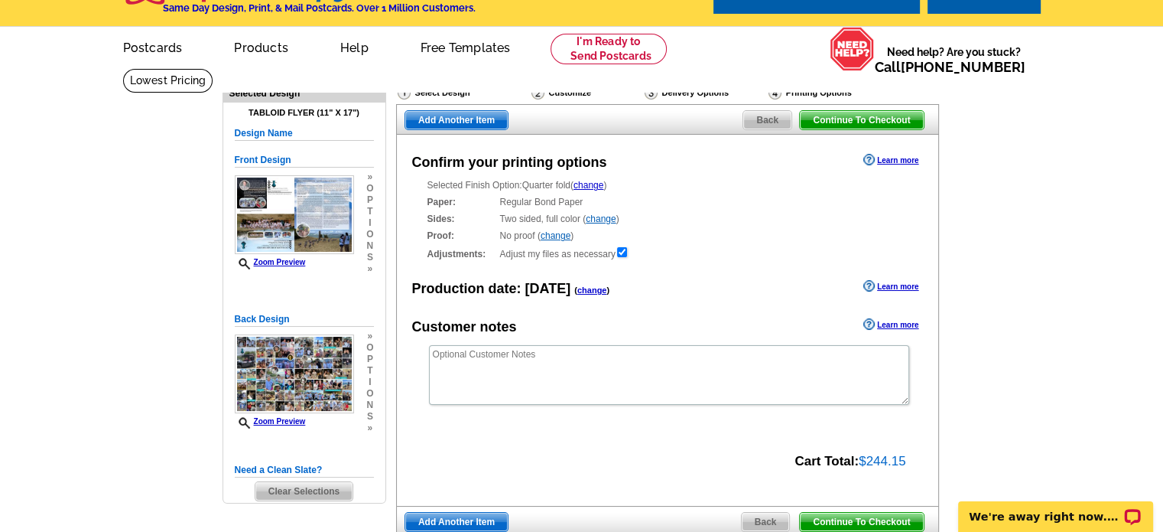
scroll to position [37, 0]
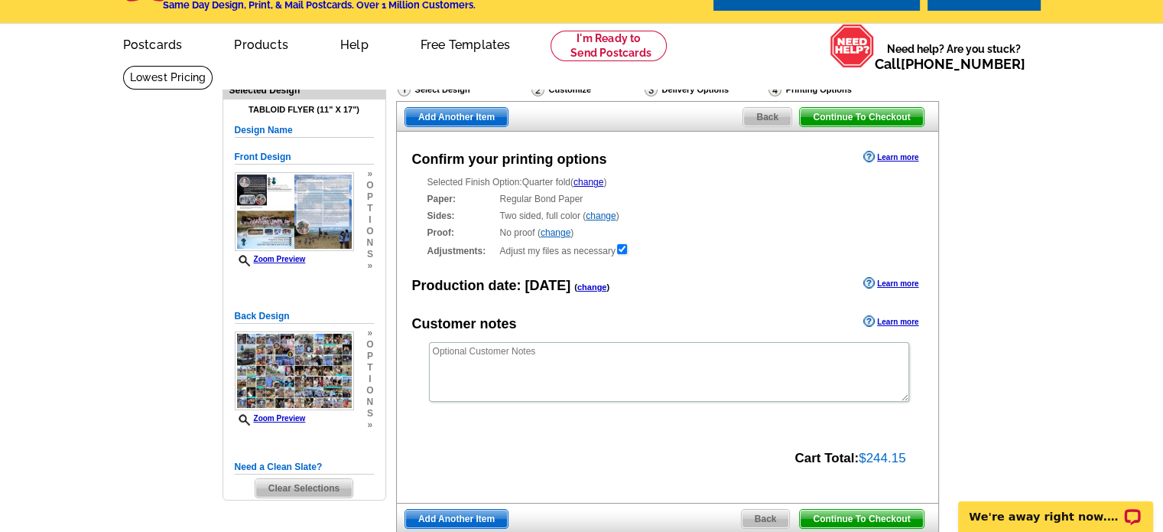
click at [905, 457] on span "$244.15" at bounding box center [882, 458] width 47 height 15
click at [909, 438] on div "Confirm your printing options Learn more Selected Finish Option: Quarter fold (…" at bounding box center [667, 317] width 543 height 371
click at [897, 417] on div "Confirm your printing options Learn more Selected Finish Option: Quarter fold (…" at bounding box center [667, 317] width 543 height 371
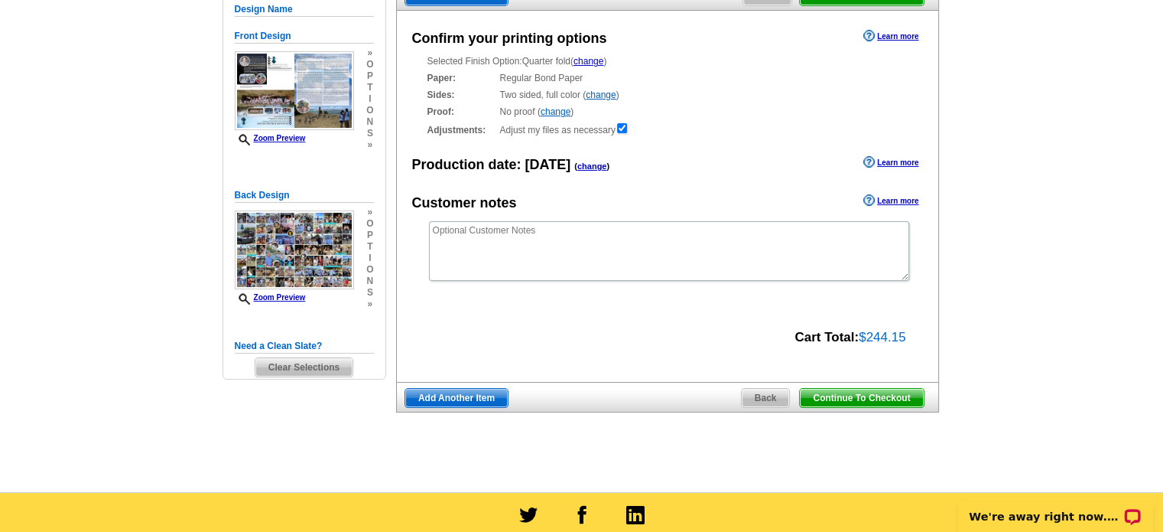
scroll to position [158, 0]
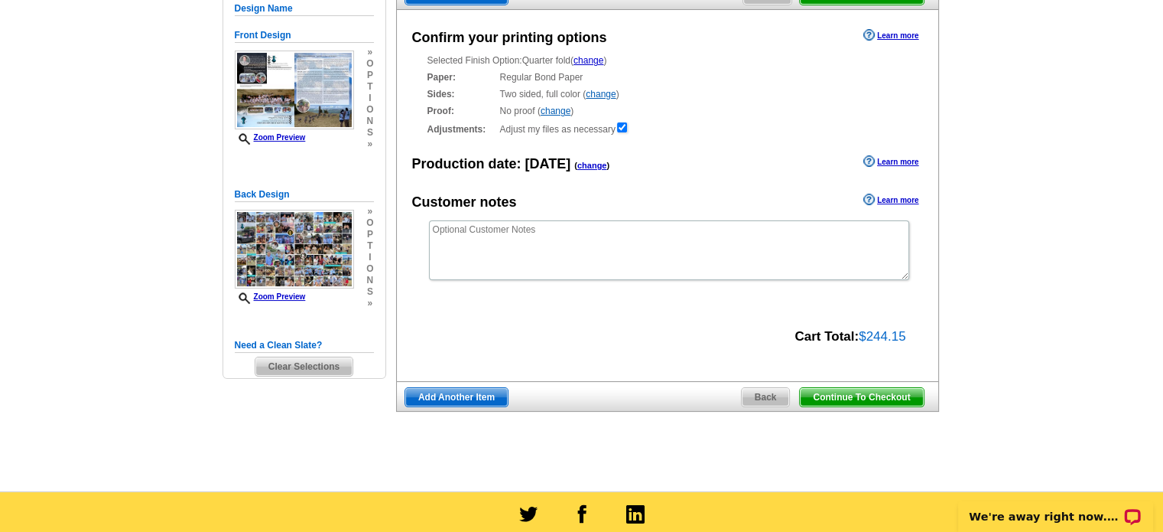
click at [844, 399] on span "Continue To Checkout" at bounding box center [861, 397] width 123 height 18
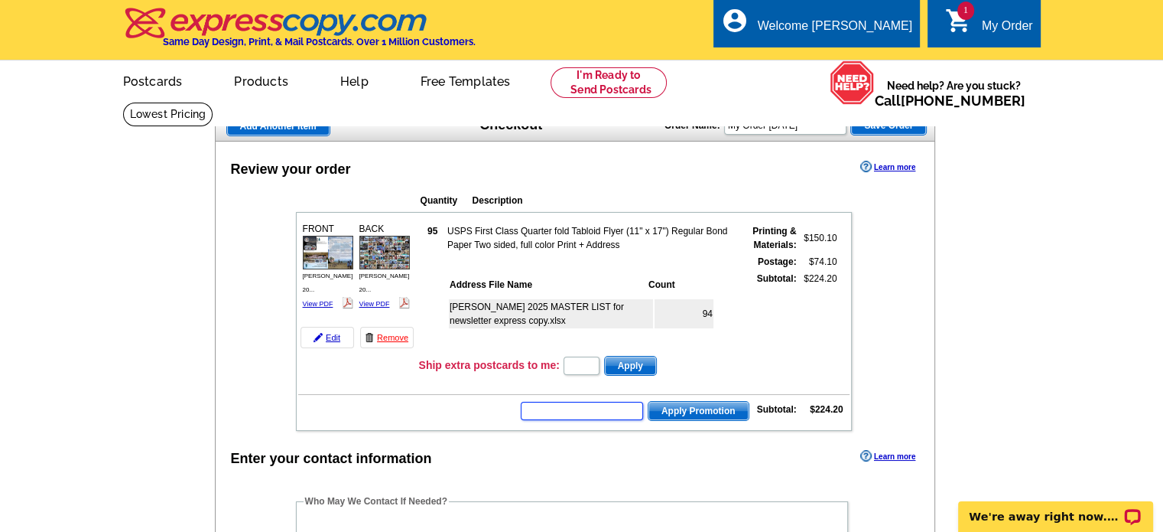
click at [600, 415] on input "text" at bounding box center [582, 411] width 122 height 18
type input "sms50r"
click at [712, 408] on span "Apply Promotion" at bounding box center [699, 411] width 100 height 18
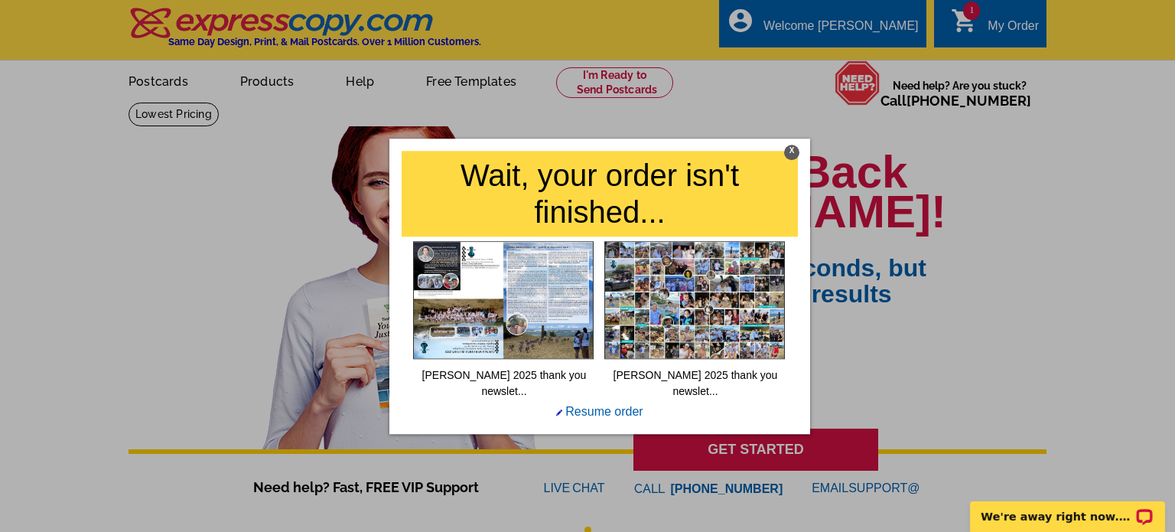
click at [792, 153] on div "X" at bounding box center [791, 152] width 15 height 15
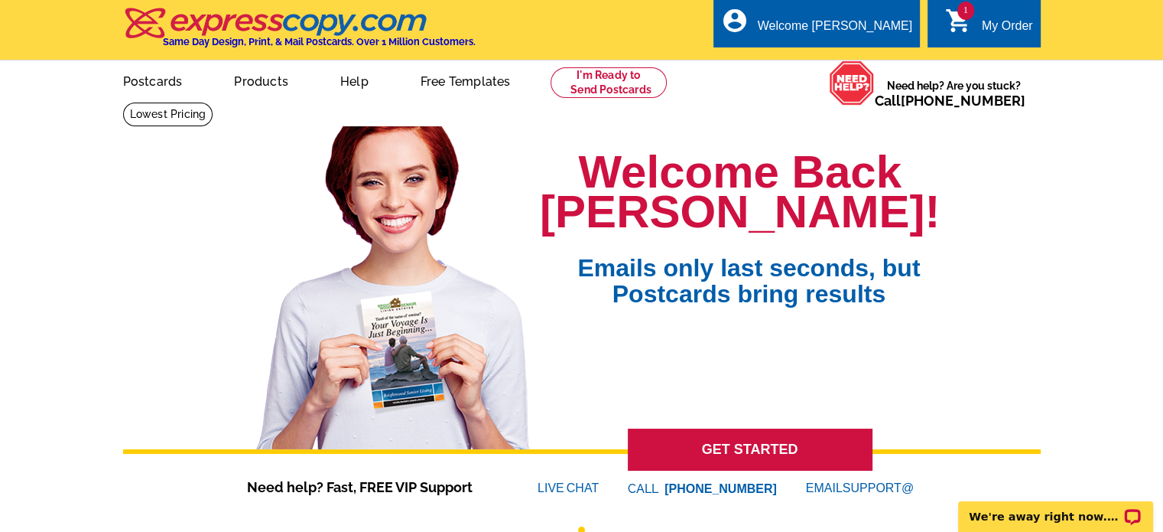
click at [991, 19] on div "My Order" at bounding box center [1007, 29] width 51 height 21
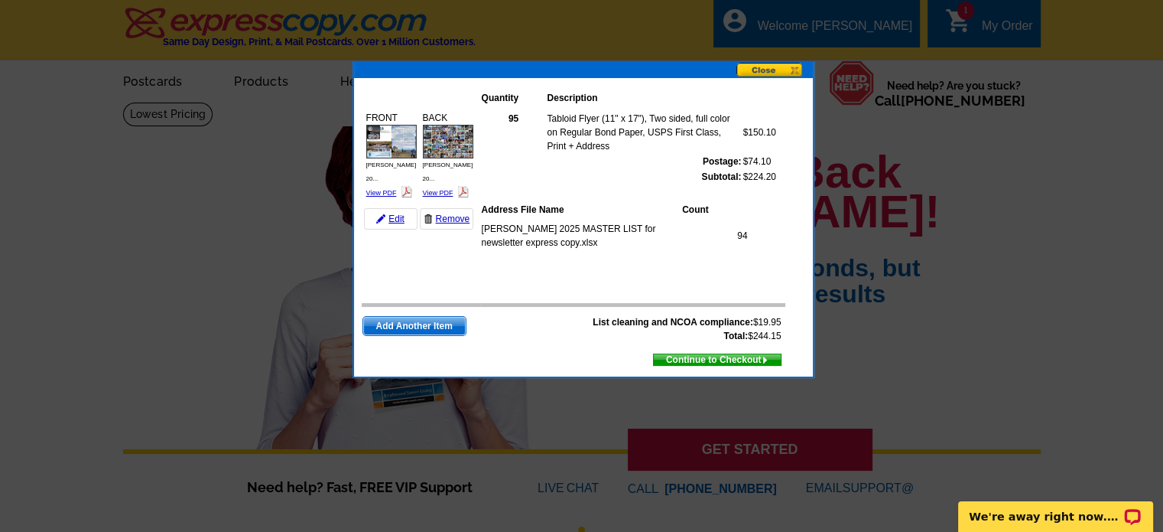
click at [694, 363] on span "Continue to Checkout" at bounding box center [717, 359] width 127 height 17
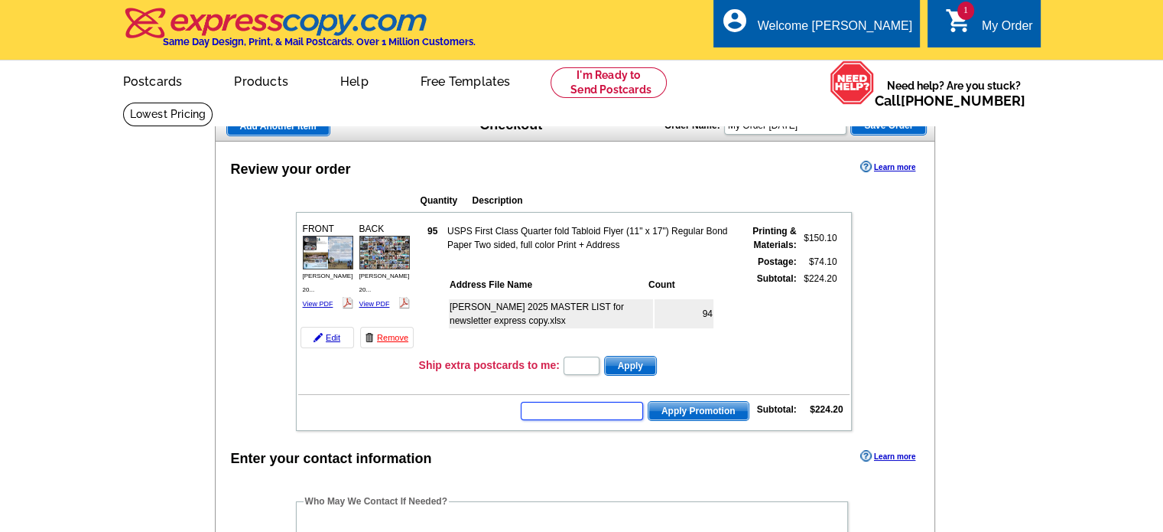
click at [571, 409] on input "text" at bounding box center [582, 411] width 122 height 18
click at [547, 403] on input "text" at bounding box center [582, 411] width 122 height 18
paste input "HURRY40"
type input "HURRY40"
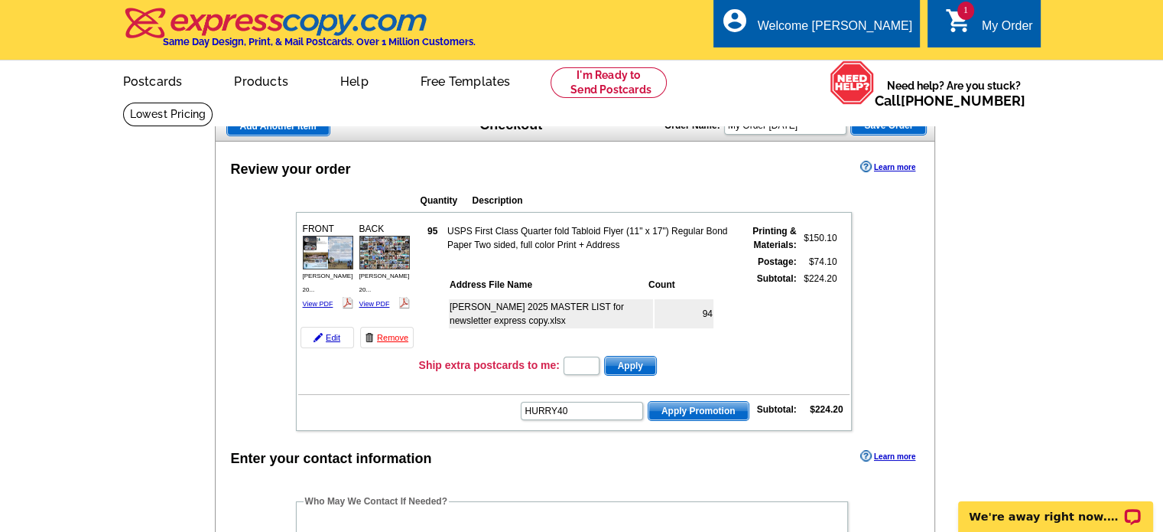
click at [704, 410] on span "Apply Promotion" at bounding box center [699, 411] width 100 height 18
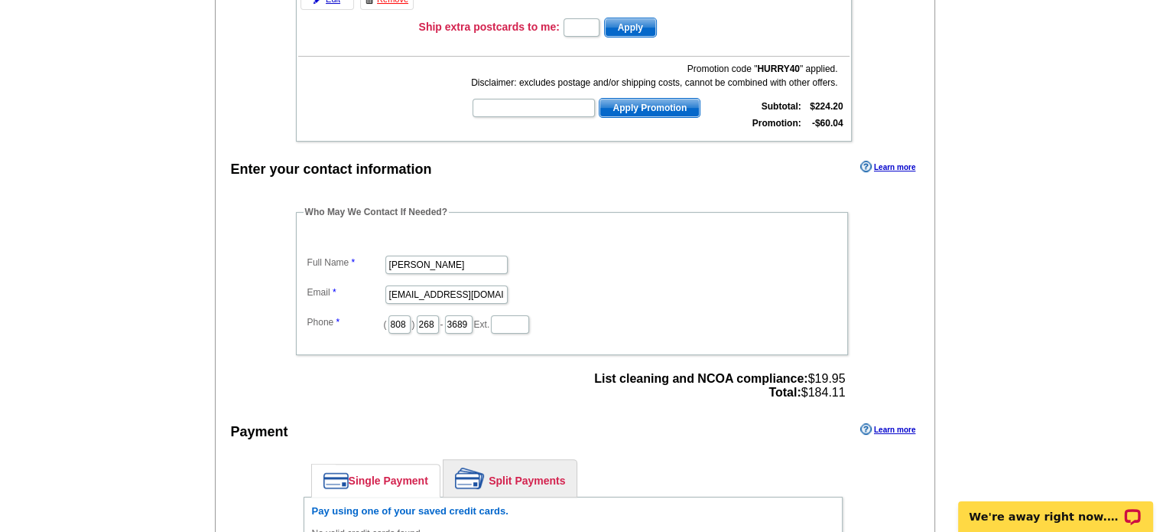
scroll to position [339, 0]
click at [572, 98] on input "text" at bounding box center [534, 107] width 122 height 18
type input "chat20"
click at [670, 100] on span "Apply Promotion" at bounding box center [650, 107] width 100 height 18
click at [594, 115] on div "Promotion code " chat20 " applied. Disclaimer: Save 20% on the print price, exc…" at bounding box center [682, 96] width 326 height 70
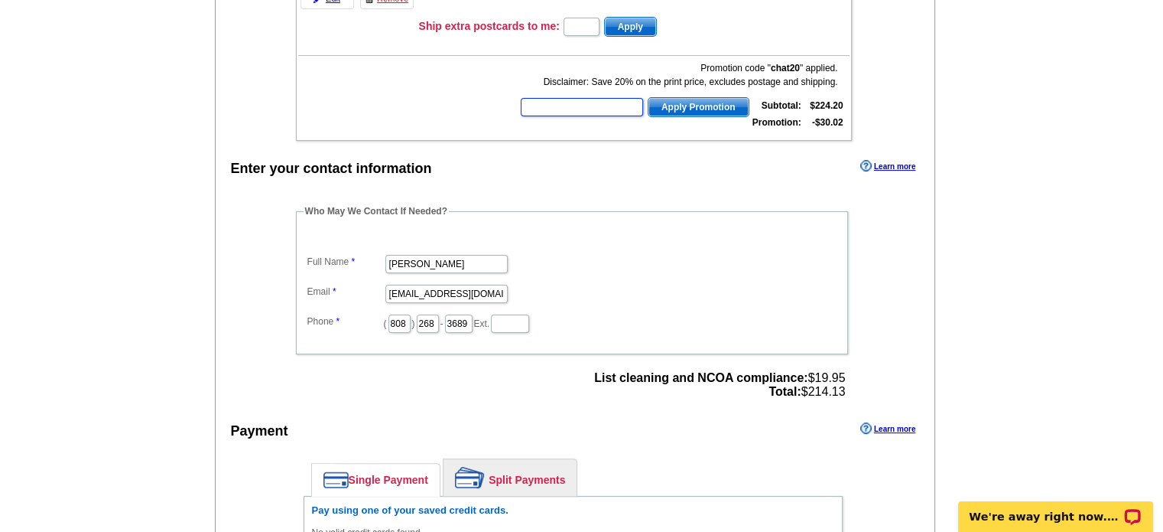
click at [578, 103] on input "text" at bounding box center [582, 107] width 122 height 18
paste input "HURRY40"
type input "HURRY40"
click at [684, 102] on span "Apply Promotion" at bounding box center [699, 107] width 100 height 18
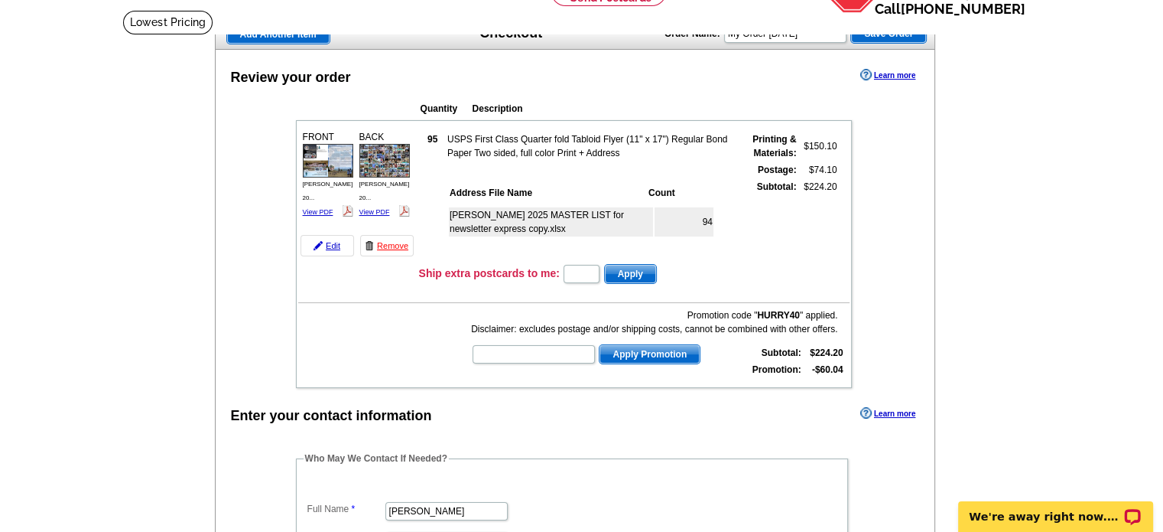
scroll to position [93, 0]
